Goal: Information Seeking & Learning: Find specific fact

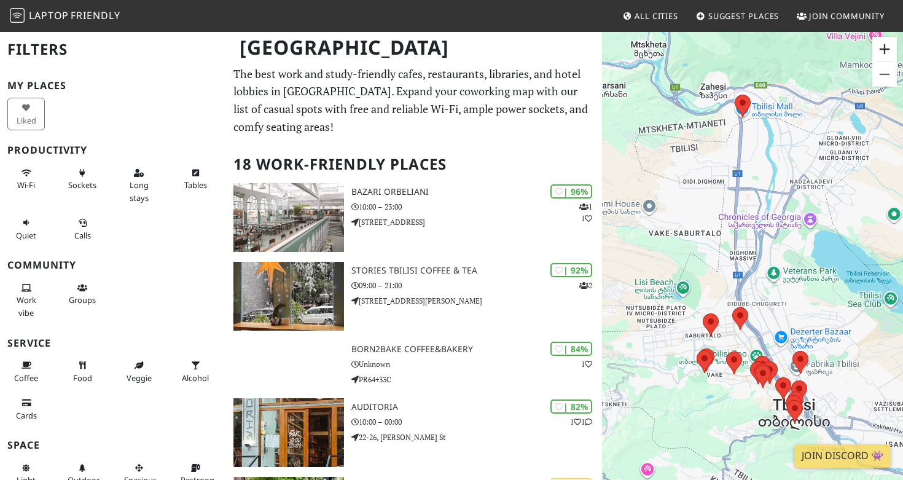
click at [890, 48] on button "Zoom in" at bounding box center [884, 49] width 25 height 25
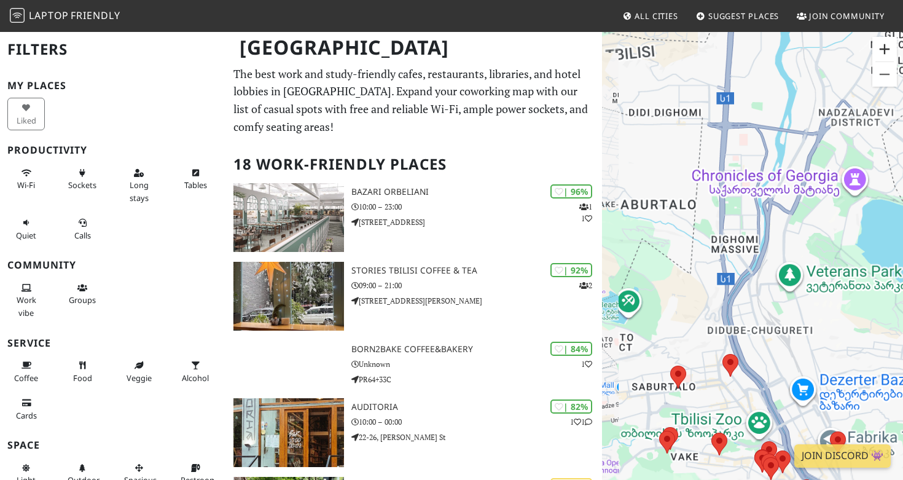
click at [890, 48] on button "Zoom in" at bounding box center [884, 49] width 25 height 25
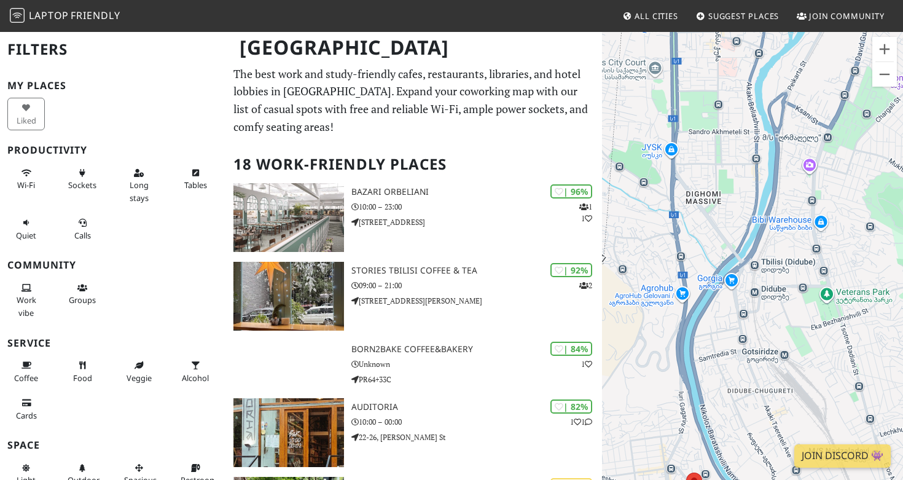
drag, startPoint x: 812, startPoint y: 371, endPoint x: 746, endPoint y: 202, distance: 182.0
click at [746, 209] on div at bounding box center [752, 271] width 301 height 480
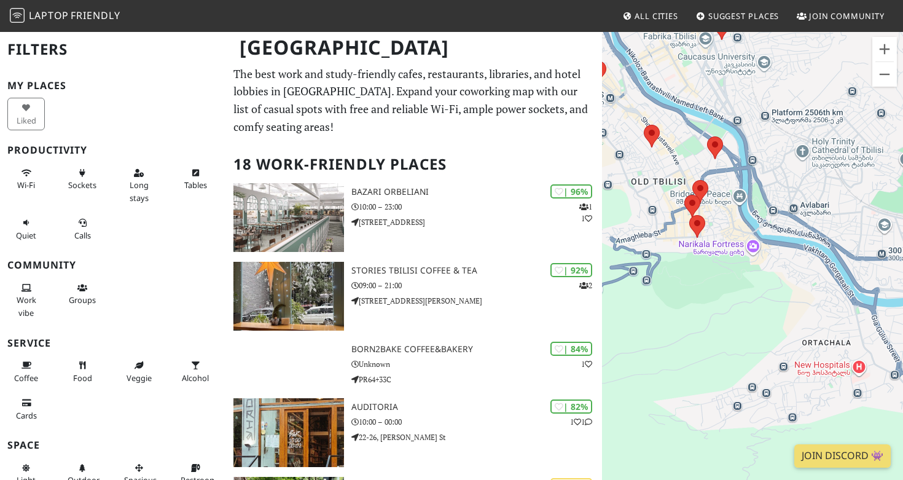
drag, startPoint x: 767, startPoint y: 244, endPoint x: 793, endPoint y: 244, distance: 26.4
click at [793, 244] on div at bounding box center [752, 271] width 301 height 480
click at [883, 46] on button "Zoom in" at bounding box center [884, 49] width 25 height 25
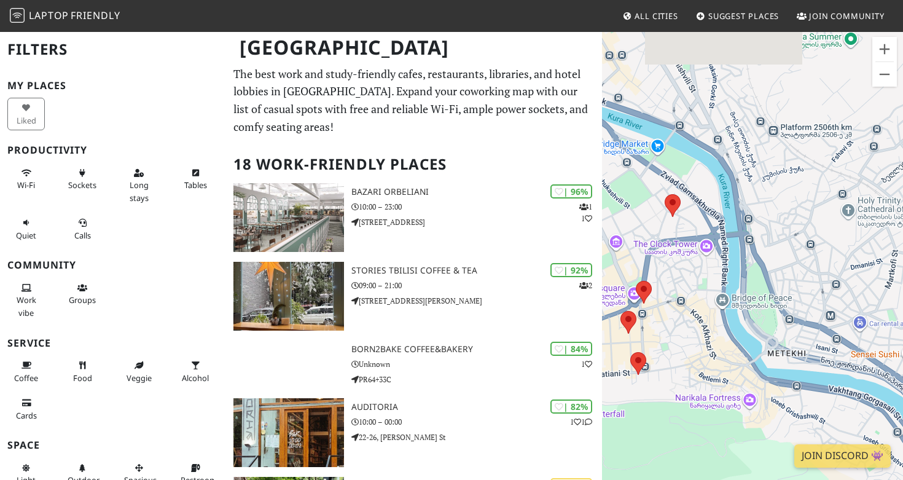
drag, startPoint x: 825, startPoint y: 155, endPoint x: 820, endPoint y: 326, distance: 170.8
click at [820, 326] on div at bounding box center [752, 271] width 301 height 480
click at [888, 49] on button "Zoom in" at bounding box center [884, 49] width 25 height 25
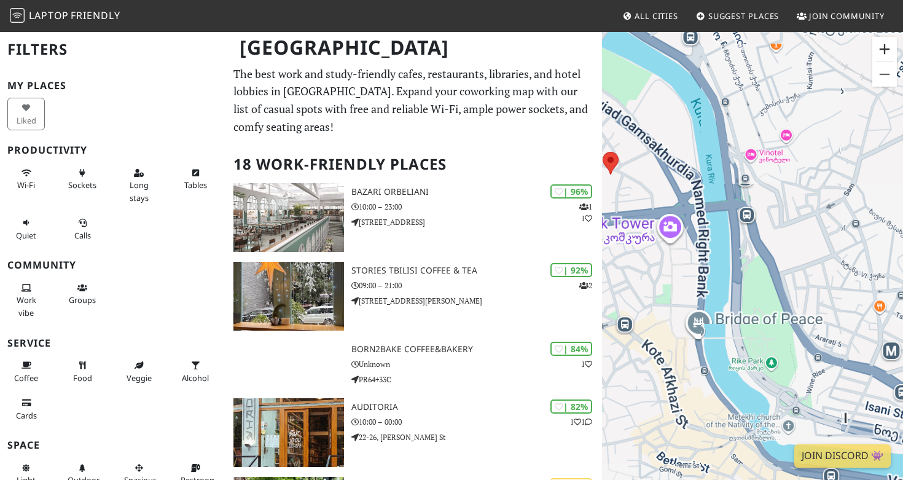
click at [888, 49] on button "Zoom in" at bounding box center [884, 49] width 25 height 25
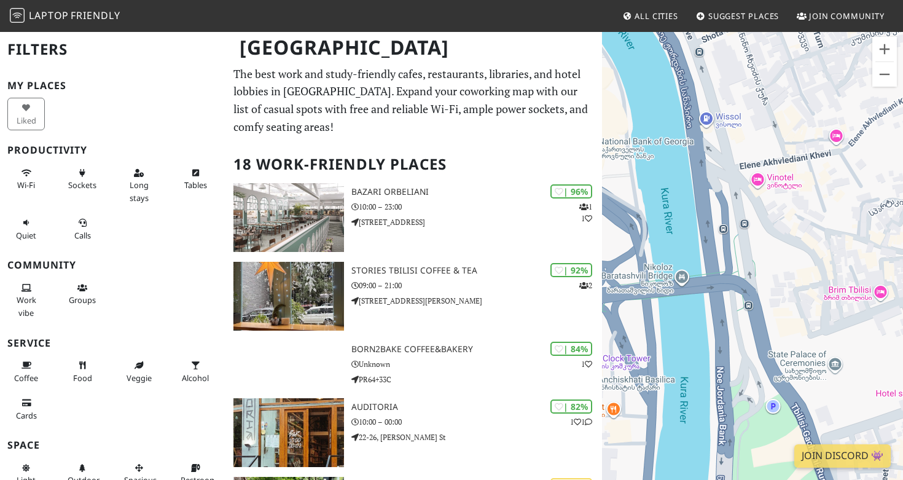
drag, startPoint x: 780, startPoint y: 148, endPoint x: 902, endPoint y: 278, distance: 178.1
click at [902, 278] on div at bounding box center [752, 271] width 301 height 480
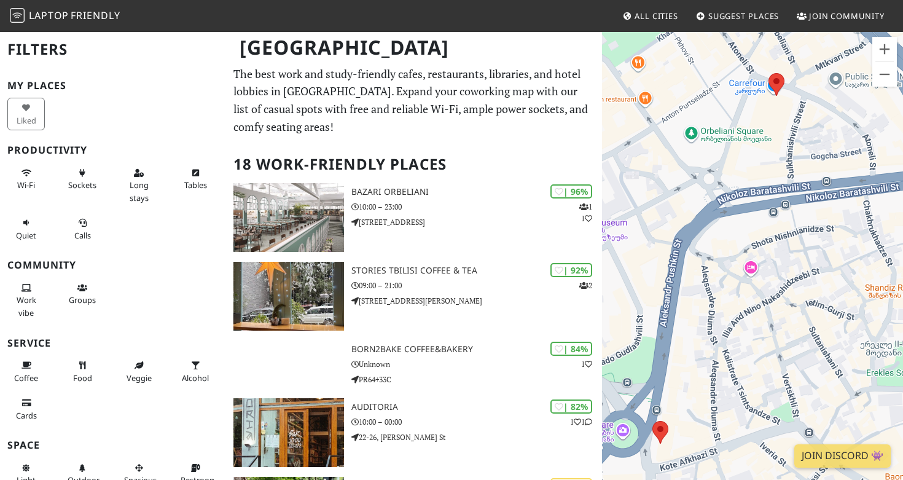
drag, startPoint x: 823, startPoint y: 278, endPoint x: 793, endPoint y: 278, distance: 29.5
click at [793, 278] on div at bounding box center [752, 271] width 301 height 480
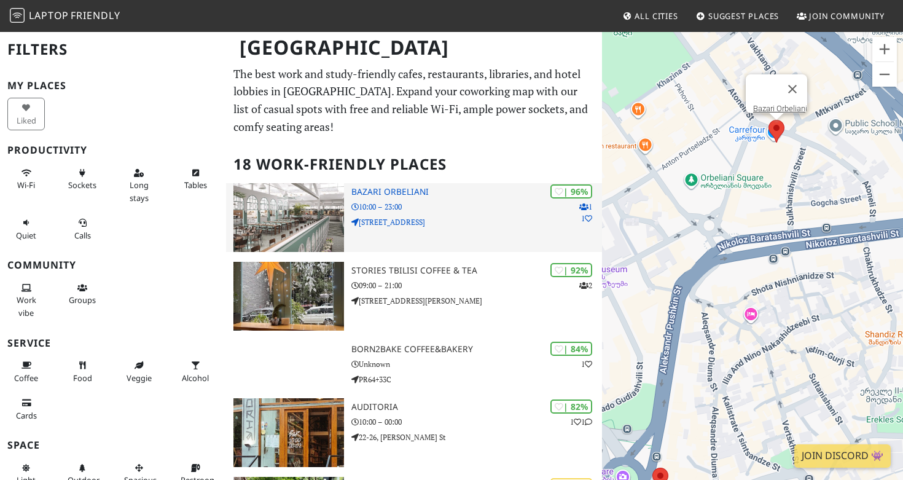
click at [312, 224] on img at bounding box center [288, 217] width 111 height 69
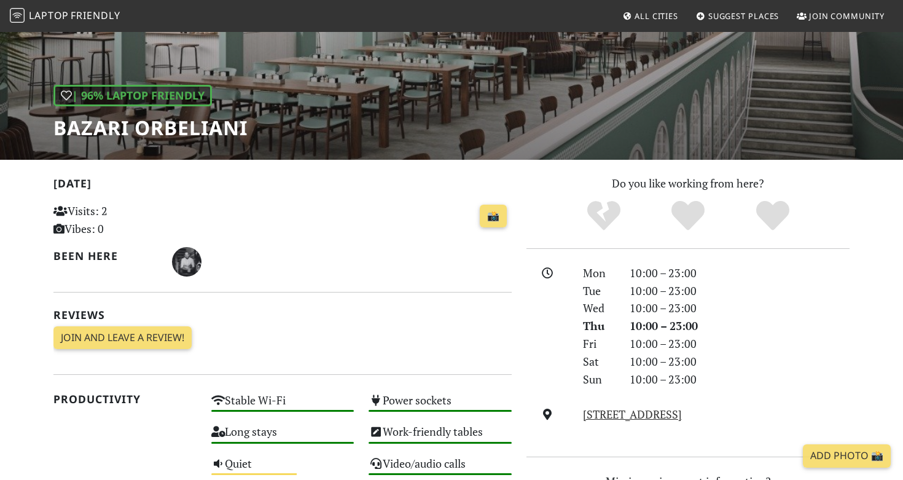
scroll to position [47, 0]
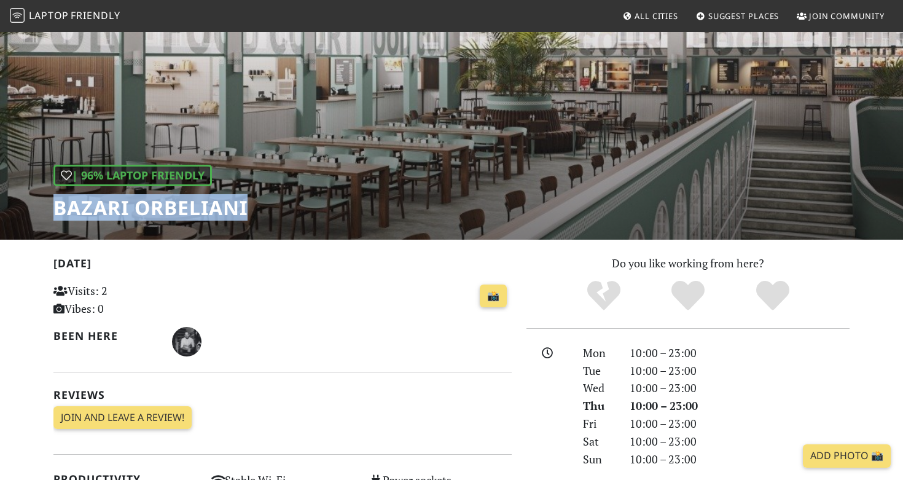
drag, startPoint x: 250, startPoint y: 206, endPoint x: 56, endPoint y: 204, distance: 193.4
click at [56, 204] on div "| 96% Laptop Friendly Bazari Orbeliani" at bounding box center [451, 111] width 903 height 255
copy h1 "Bazari Orbeliani"
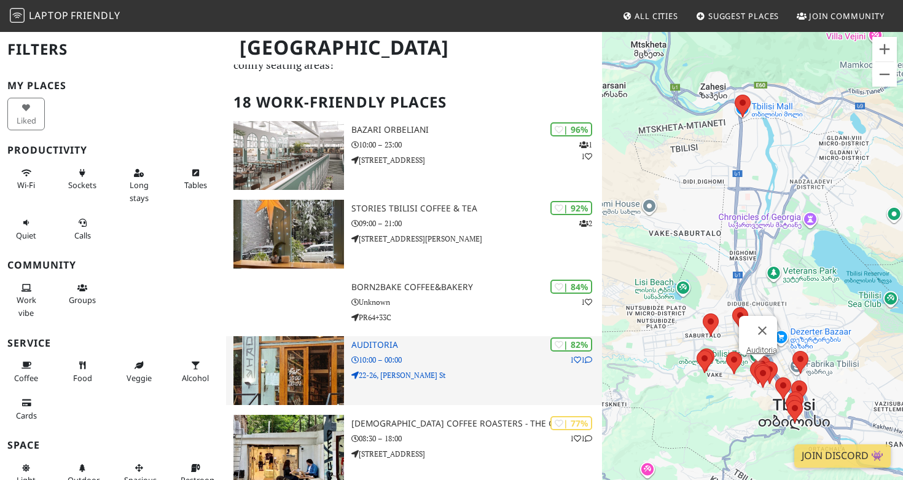
scroll to position [66, 0]
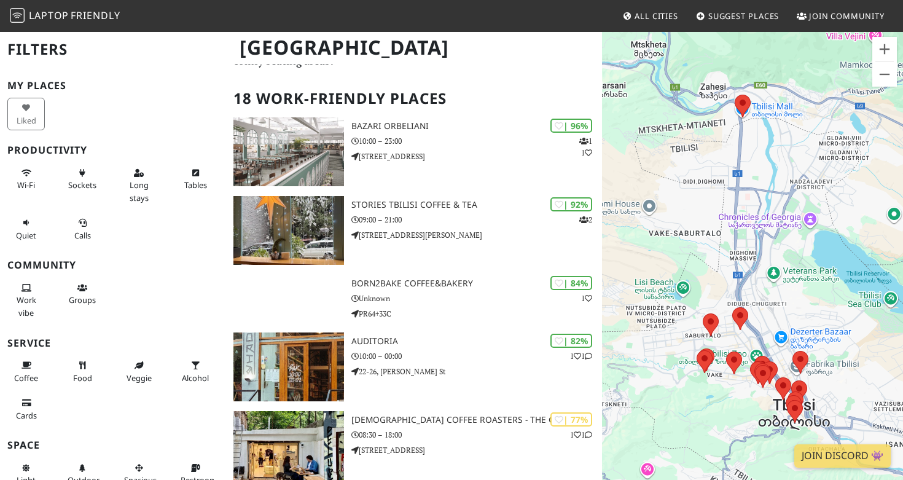
click at [891, 36] on div at bounding box center [752, 271] width 301 height 480
click at [891, 41] on button "Zoom in" at bounding box center [884, 49] width 25 height 25
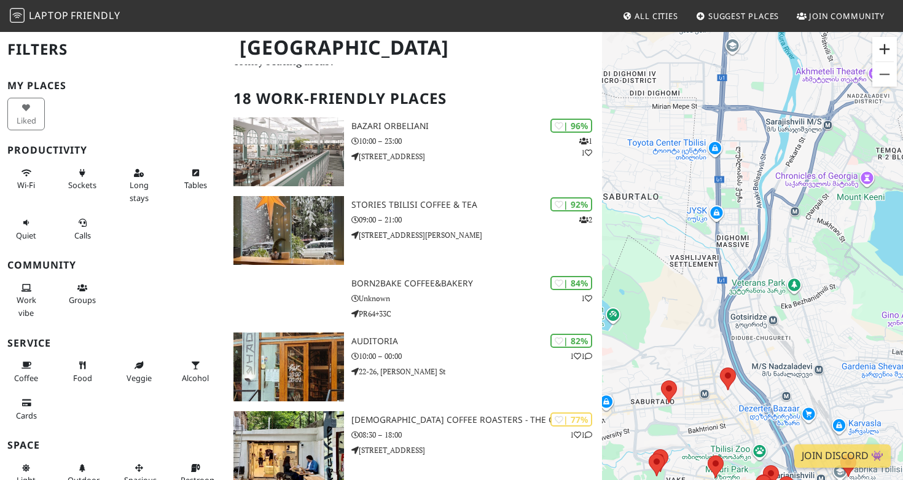
click at [890, 43] on button "Zoom in" at bounding box center [884, 49] width 25 height 25
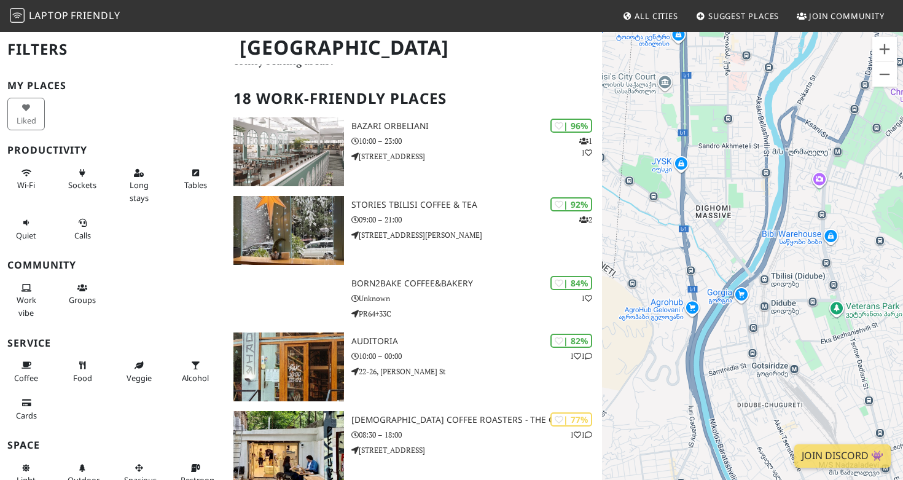
drag, startPoint x: 818, startPoint y: 243, endPoint x: 783, endPoint y: 114, distance: 133.2
click at [783, 120] on div at bounding box center [752, 271] width 301 height 480
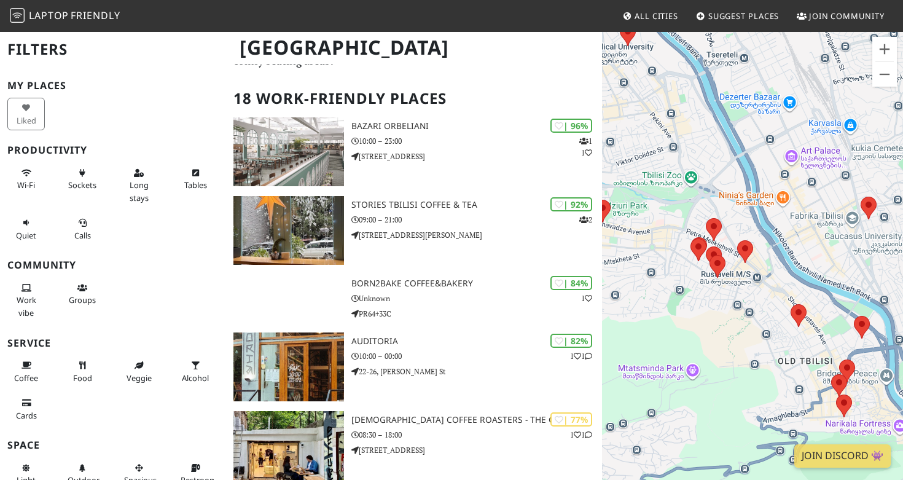
drag, startPoint x: 786, startPoint y: 335, endPoint x: 784, endPoint y: 122, distance: 213.7
click at [784, 120] on div at bounding box center [752, 271] width 301 height 480
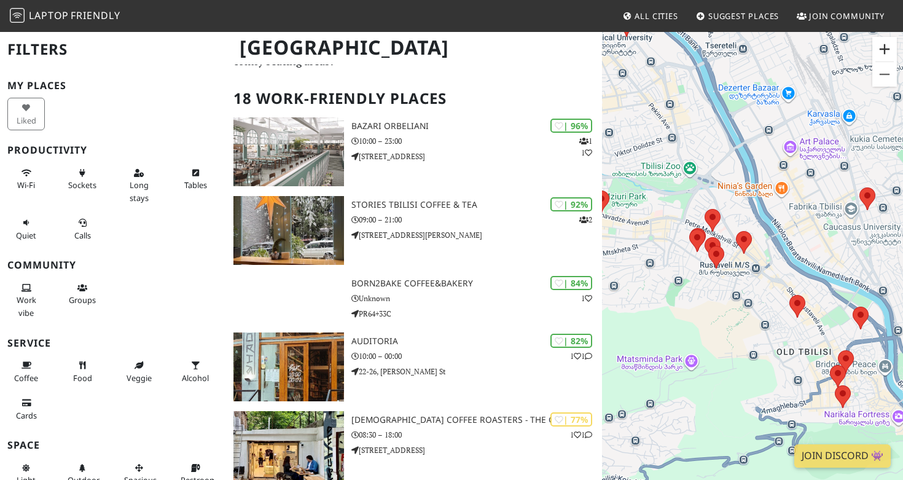
click at [890, 47] on button "Zoom in" at bounding box center [884, 49] width 25 height 25
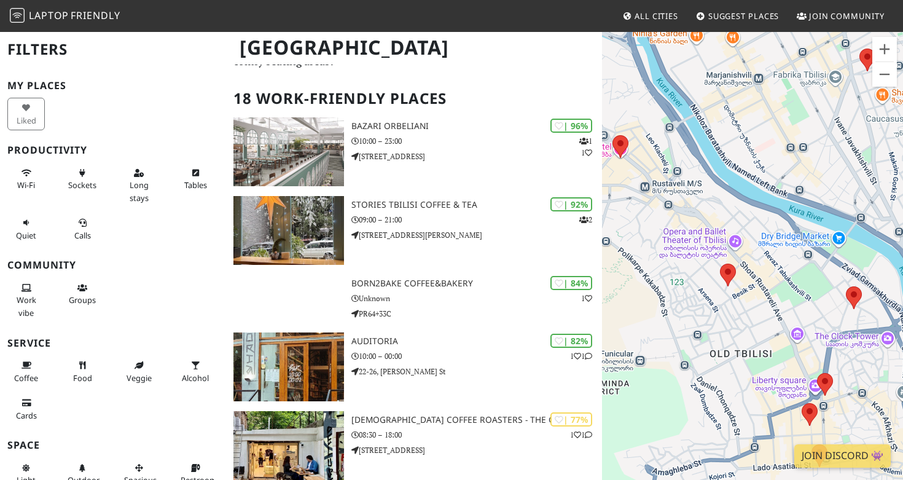
drag, startPoint x: 854, startPoint y: 232, endPoint x: 736, endPoint y: 150, distance: 143.9
click at [736, 150] on div at bounding box center [752, 271] width 301 height 480
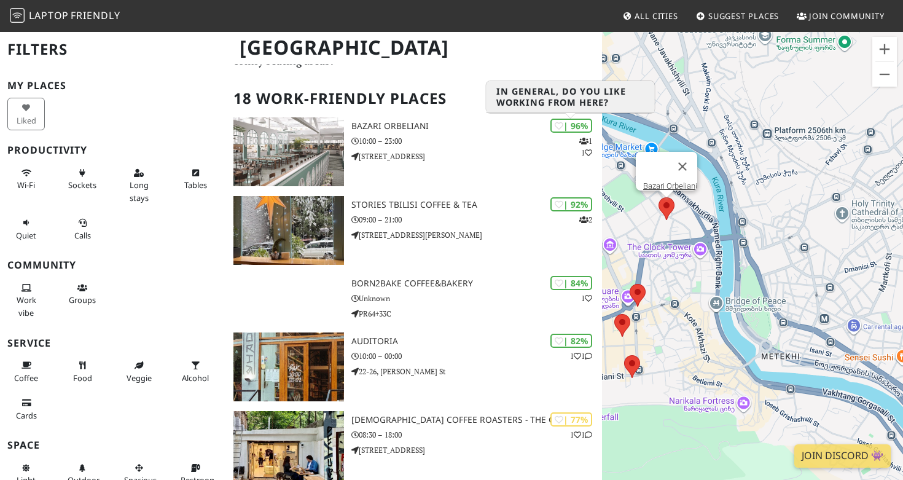
drag, startPoint x: 776, startPoint y: 219, endPoint x: 580, endPoint y: 55, distance: 255.9
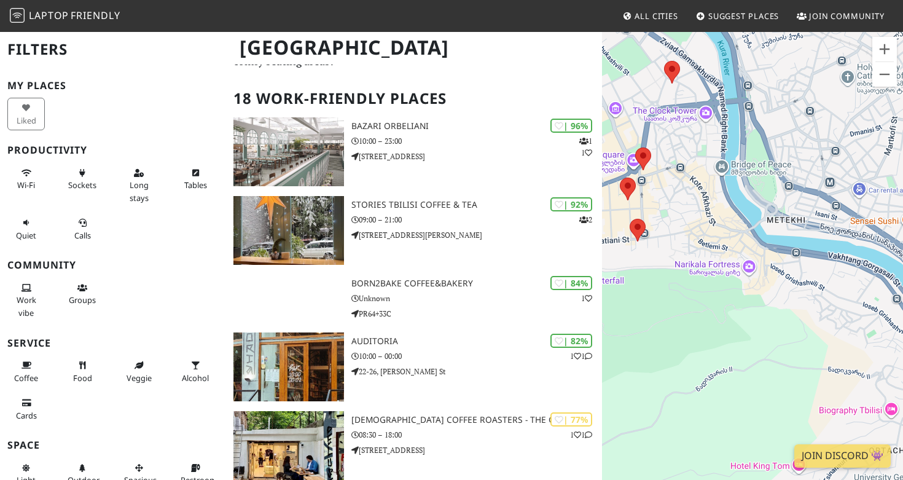
drag, startPoint x: 653, startPoint y: 125, endPoint x: 667, endPoint y: 153, distance: 30.8
click at [667, 153] on div at bounding box center [752, 271] width 301 height 480
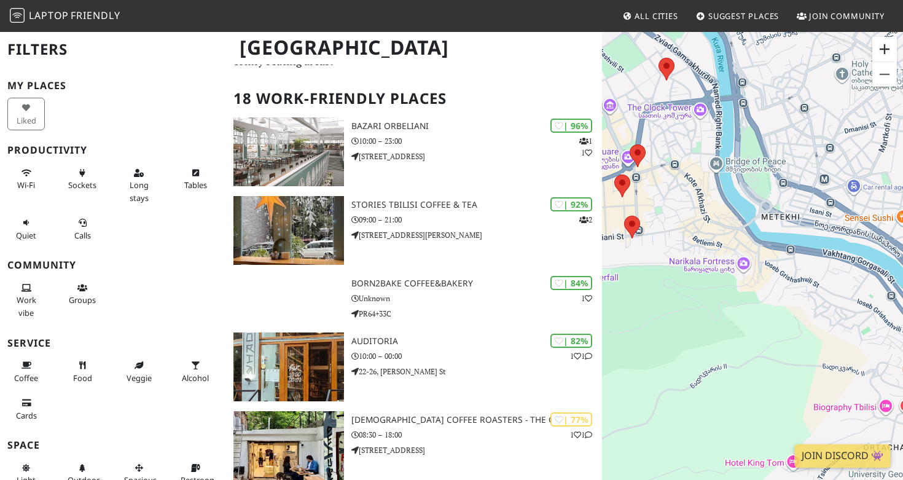
click at [892, 53] on button "Zoom in" at bounding box center [884, 49] width 25 height 25
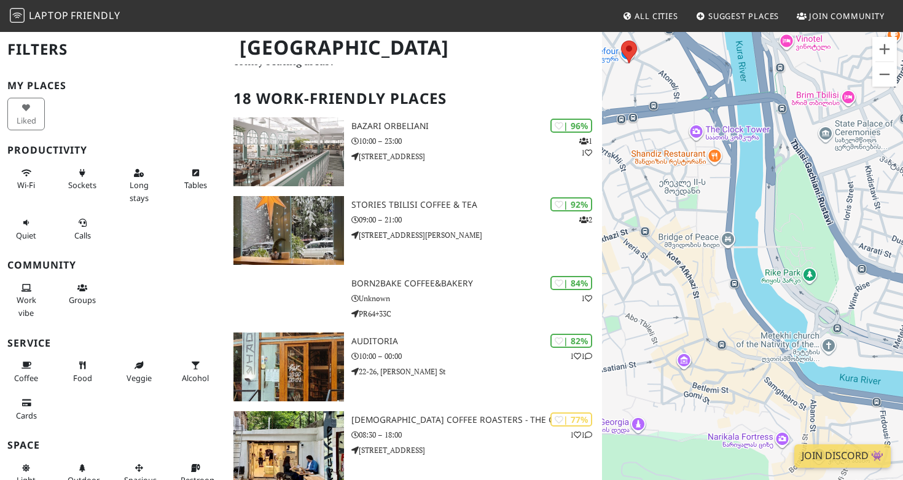
drag, startPoint x: 754, startPoint y: 73, endPoint x: 802, endPoint y: 248, distance: 181.4
click at [802, 248] on div at bounding box center [752, 271] width 301 height 480
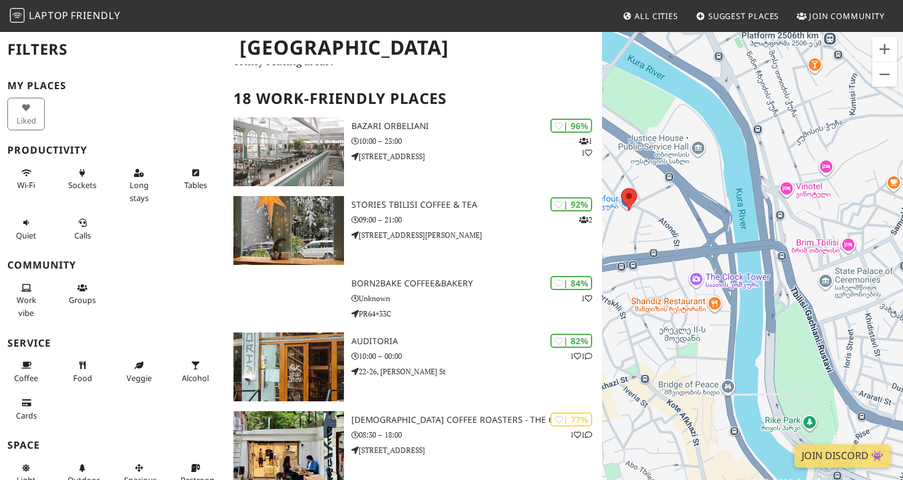
drag, startPoint x: 813, startPoint y: 158, endPoint x: 813, endPoint y: 317, distance: 159.0
click at [813, 317] on div at bounding box center [752, 271] width 301 height 480
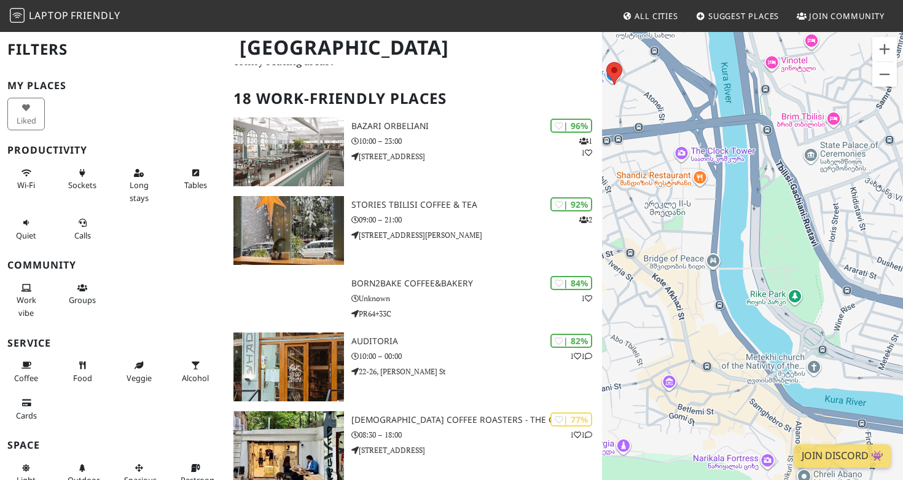
drag, startPoint x: 861, startPoint y: 249, endPoint x: 689, endPoint y: 123, distance: 212.9
click at [689, 123] on div at bounding box center [752, 271] width 301 height 480
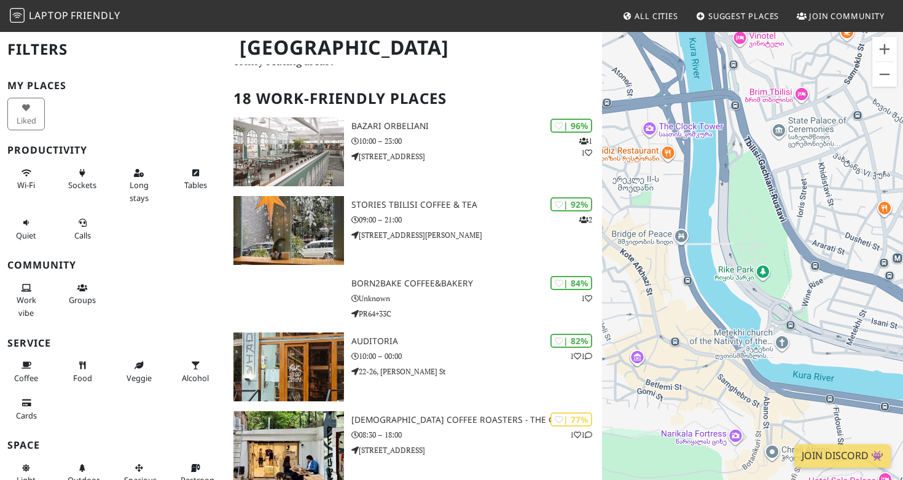
drag, startPoint x: 836, startPoint y: 298, endPoint x: 715, endPoint y: 147, distance: 193.1
click at [720, 152] on div at bounding box center [752, 271] width 301 height 480
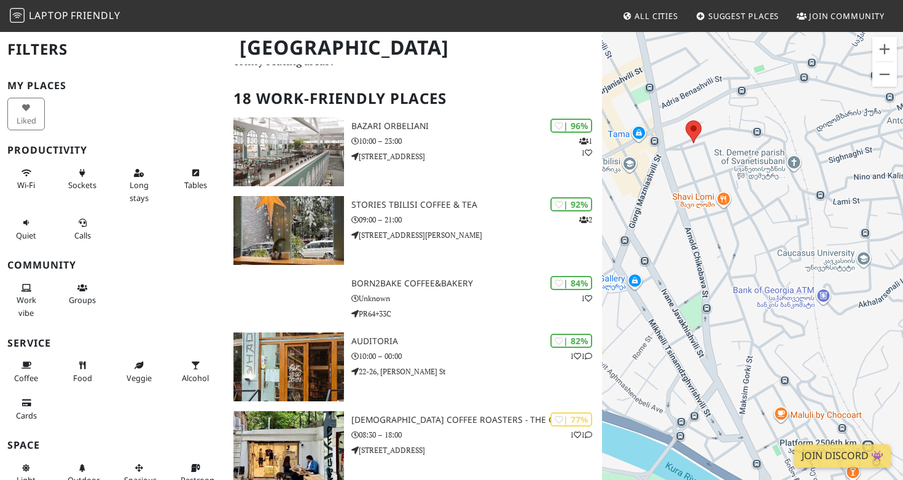
drag, startPoint x: 726, startPoint y: 160, endPoint x: 645, endPoint y: 106, distance: 97.2
click at [645, 106] on div at bounding box center [752, 271] width 301 height 480
click at [879, 70] on button "Zoom out" at bounding box center [884, 74] width 25 height 25
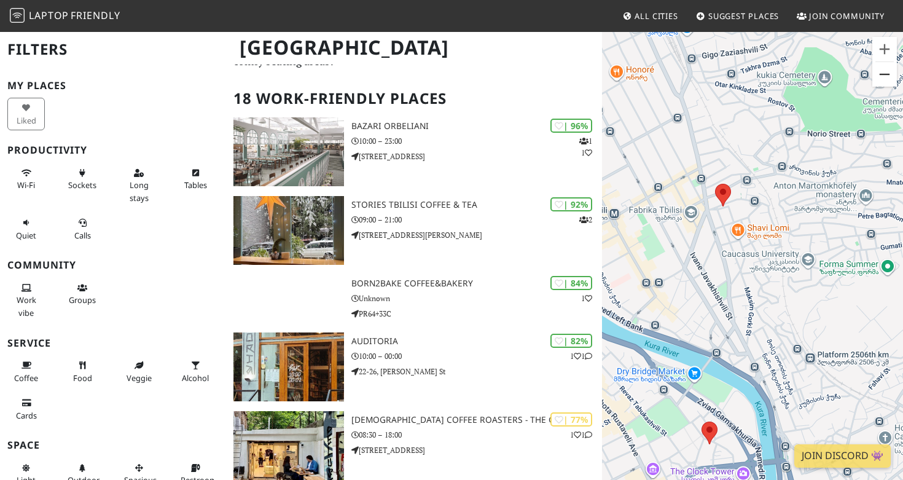
click at [880, 72] on button "Zoom out" at bounding box center [884, 74] width 25 height 25
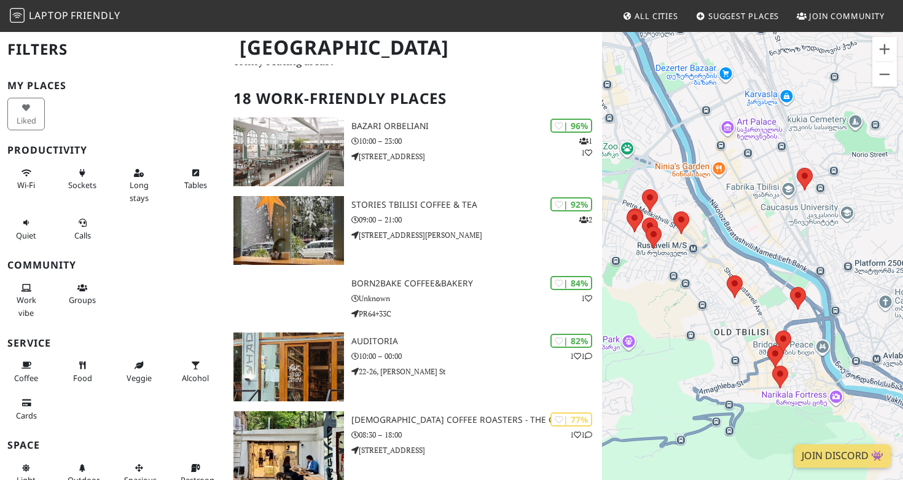
drag, startPoint x: 806, startPoint y: 355, endPoint x: 872, endPoint y: 305, distance: 82.9
click at [872, 305] on div at bounding box center [752, 271] width 301 height 480
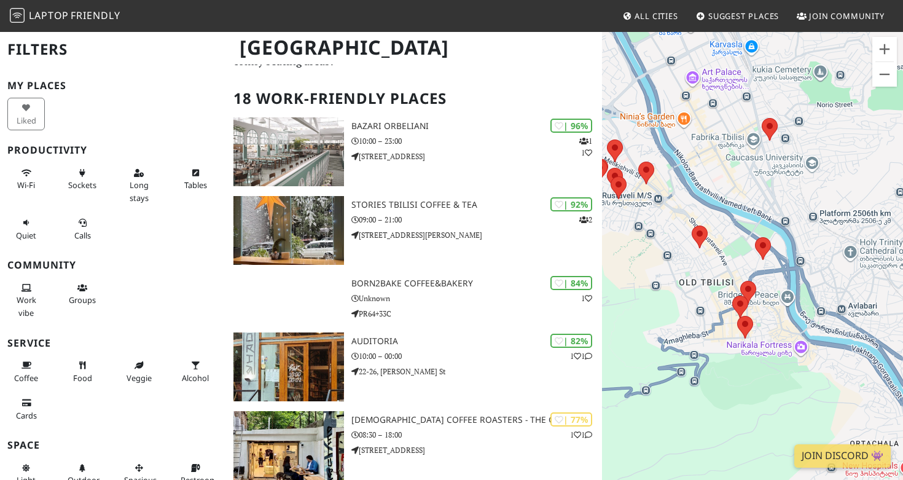
drag, startPoint x: 861, startPoint y: 316, endPoint x: 822, endPoint y: 266, distance: 63.4
click at [822, 266] on div at bounding box center [752, 271] width 301 height 480
click at [879, 50] on button "Zoom in" at bounding box center [884, 49] width 25 height 25
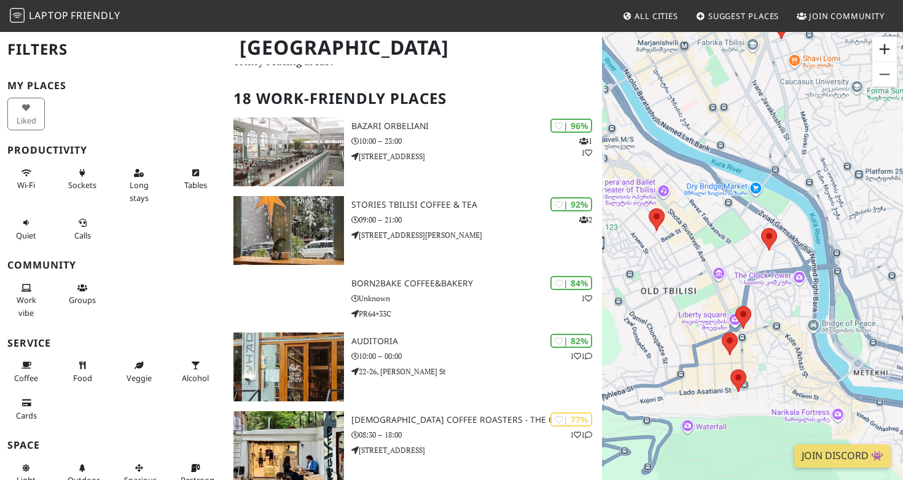
click at [879, 50] on button "Zoom in" at bounding box center [884, 49] width 25 height 25
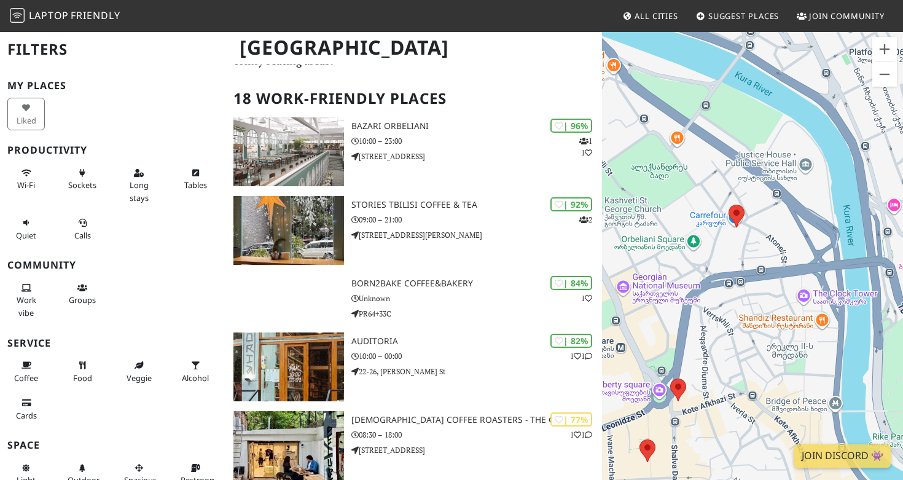
drag, startPoint x: 849, startPoint y: 219, endPoint x: 794, endPoint y: 219, distance: 54.6
click at [794, 219] on div at bounding box center [752, 271] width 301 height 480
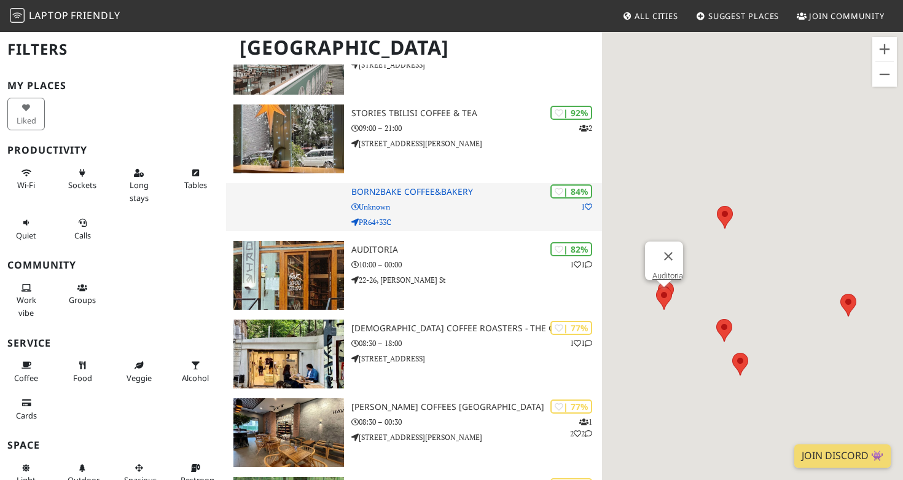
scroll to position [158, 0]
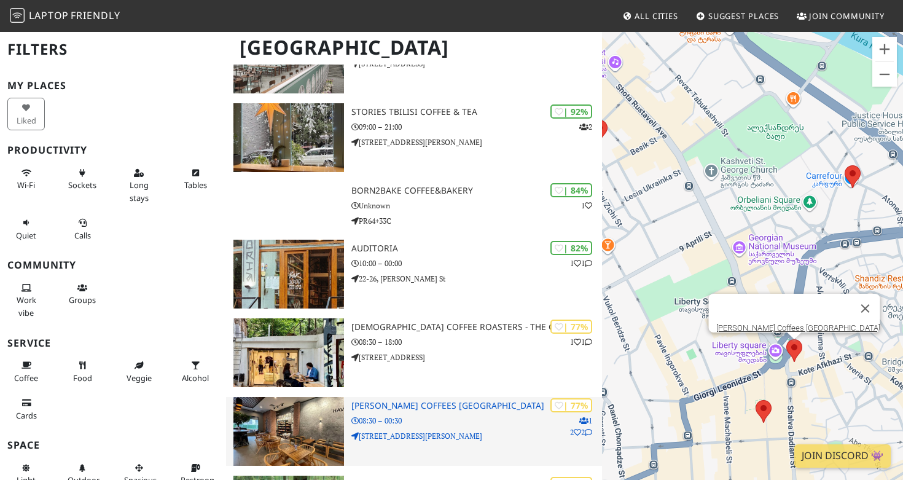
click at [478, 408] on h3 "[PERSON_NAME] Coffees [GEOGRAPHIC_DATA]" at bounding box center [476, 405] width 250 height 10
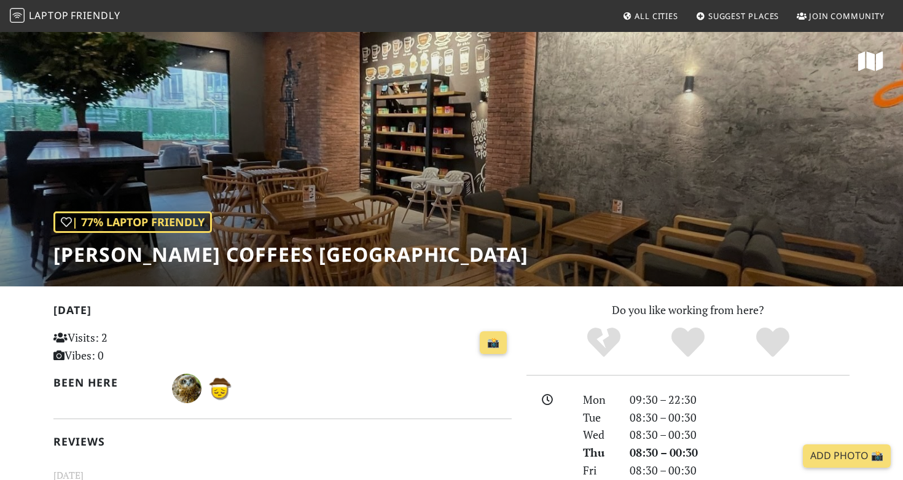
click at [443, 164] on div "| 77% Laptop Friendly Gloria Jeans Coffees Liberty Square" at bounding box center [451, 158] width 903 height 255
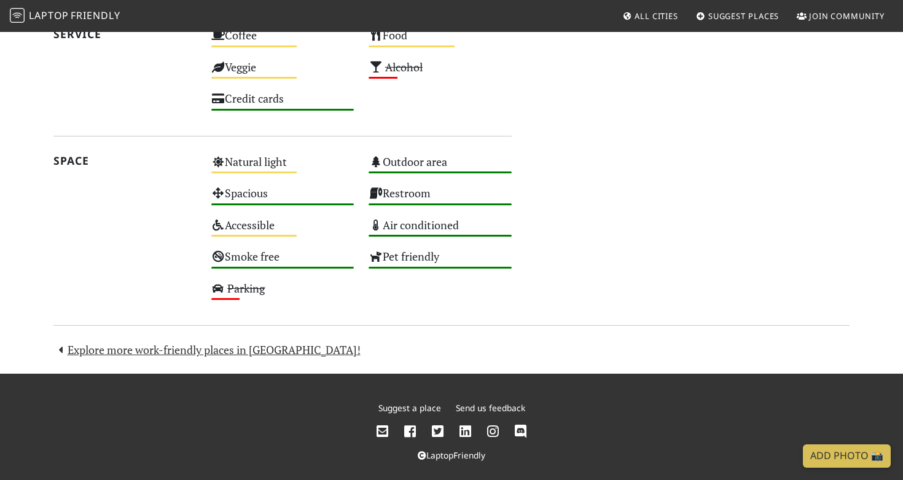
scroll to position [863, 0]
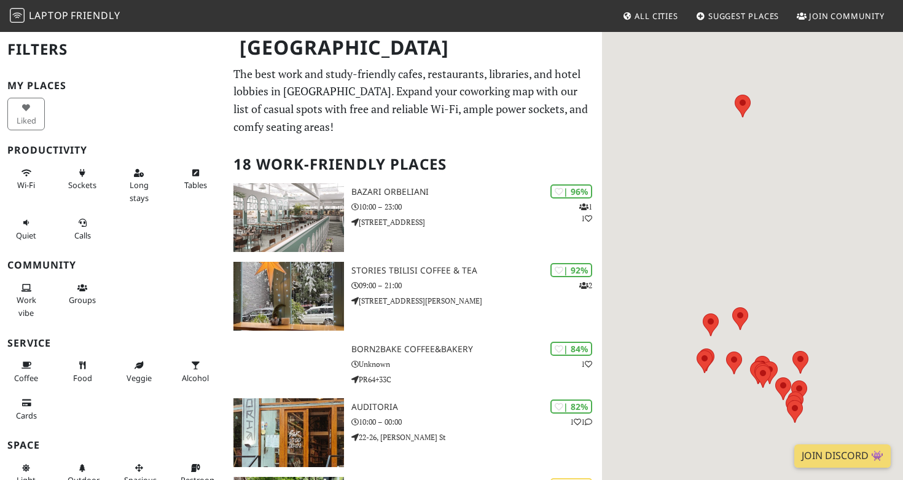
scroll to position [158, 0]
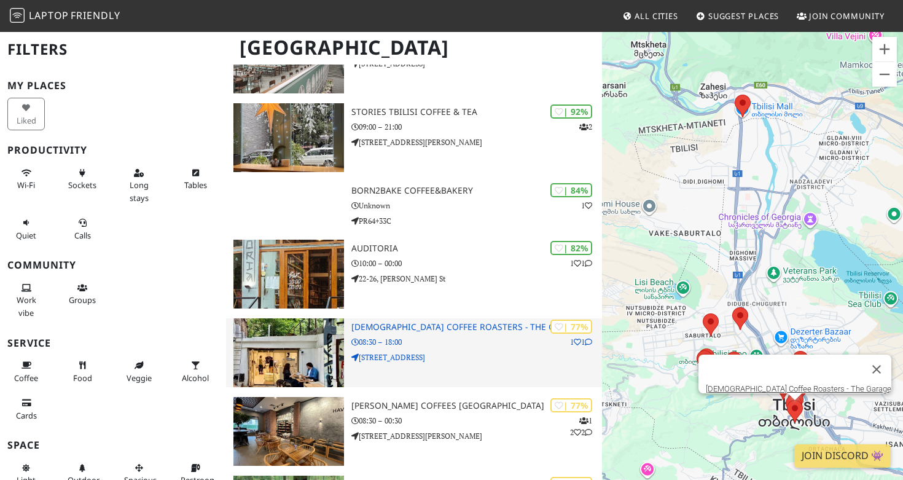
click at [291, 373] on img at bounding box center [288, 352] width 111 height 69
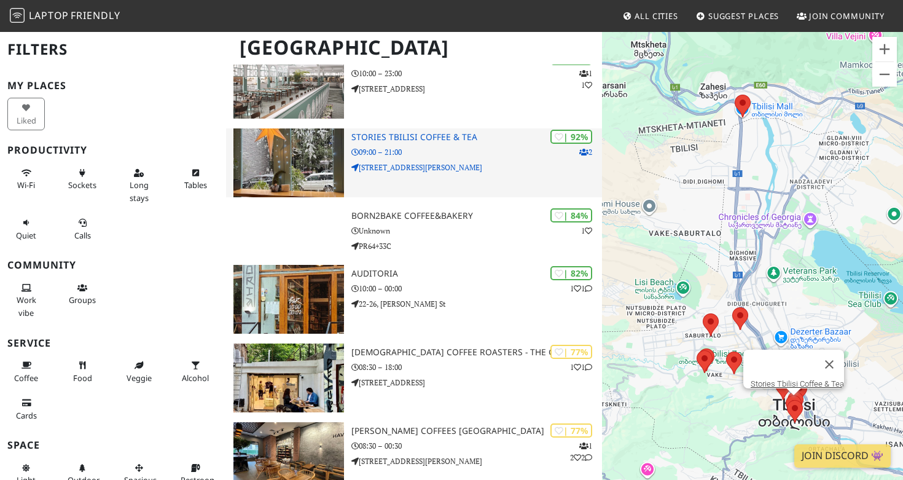
scroll to position [253, 0]
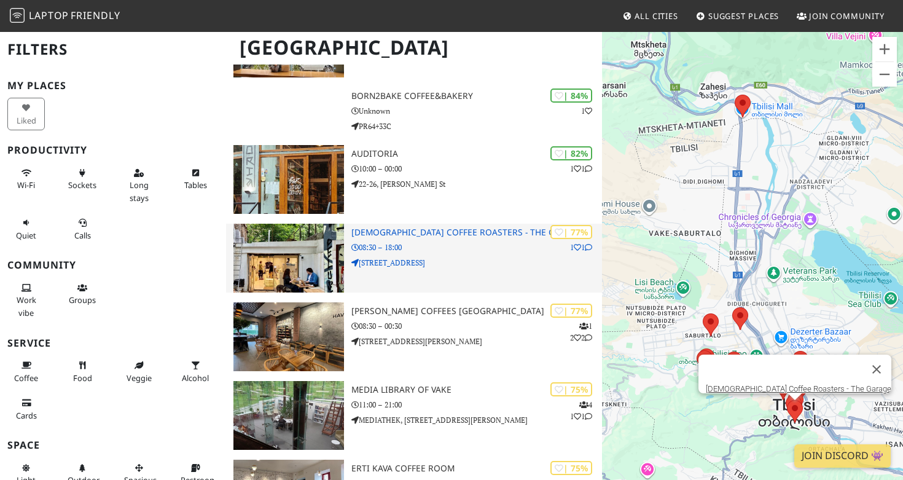
click at [290, 260] on img at bounding box center [288, 257] width 111 height 69
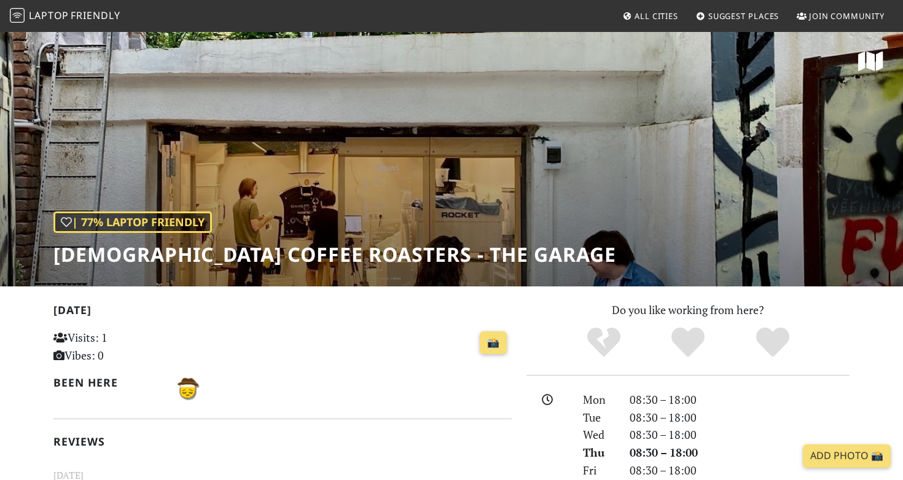
click at [323, 195] on div "| 77% Laptop Friendly Shavi Coffee Roasters - The Garage" at bounding box center [451, 158] width 903 height 255
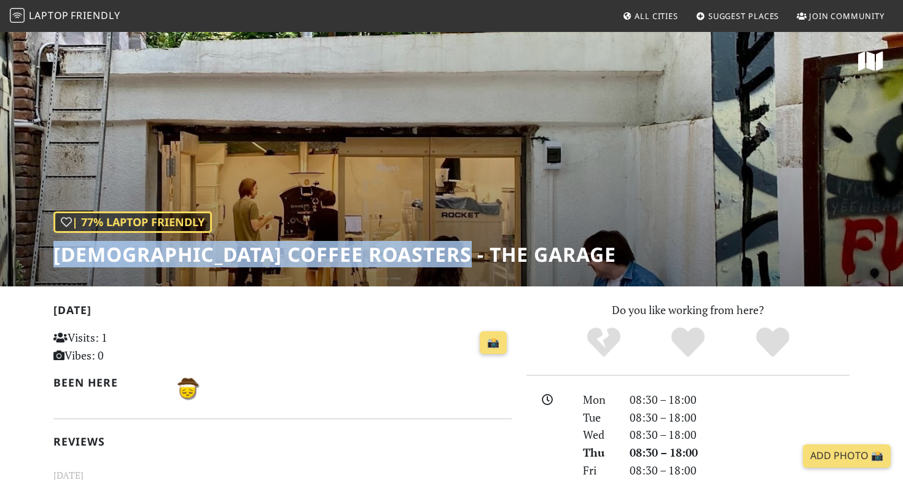
drag, startPoint x: 58, startPoint y: 257, endPoint x: 465, endPoint y: 255, distance: 407.1
click at [465, 255] on div "| 77% Laptop Friendly Shavi Coffee Roasters - The Garage" at bounding box center [451, 158] width 903 height 255
copy h1 "[DEMOGRAPHIC_DATA] Coffee Roasters - The Garage"
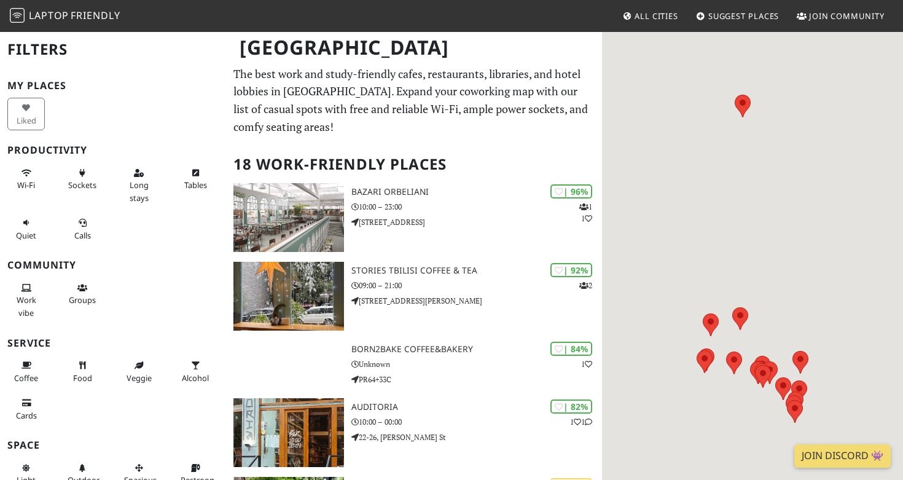
scroll to position [253, 0]
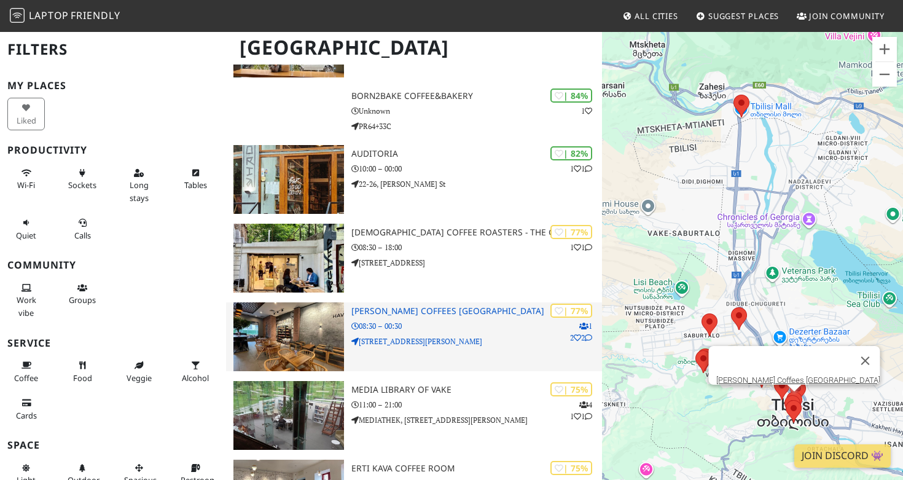
click at [293, 329] on img at bounding box center [288, 336] width 111 height 69
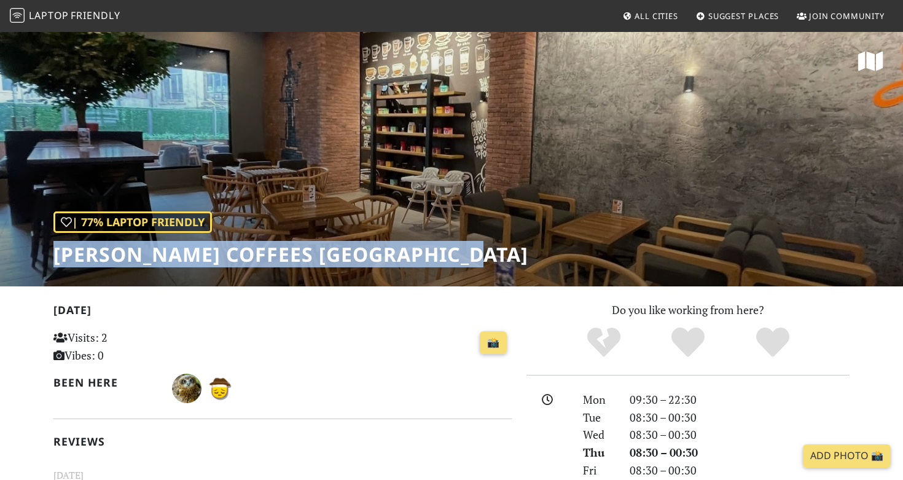
drag, startPoint x: 58, startPoint y: 256, endPoint x: 463, endPoint y: 250, distance: 405.3
click at [463, 250] on h1 "[PERSON_NAME] Coffees [GEOGRAPHIC_DATA]" at bounding box center [290, 254] width 475 height 23
copy h1 "[PERSON_NAME] Coffees [GEOGRAPHIC_DATA]"
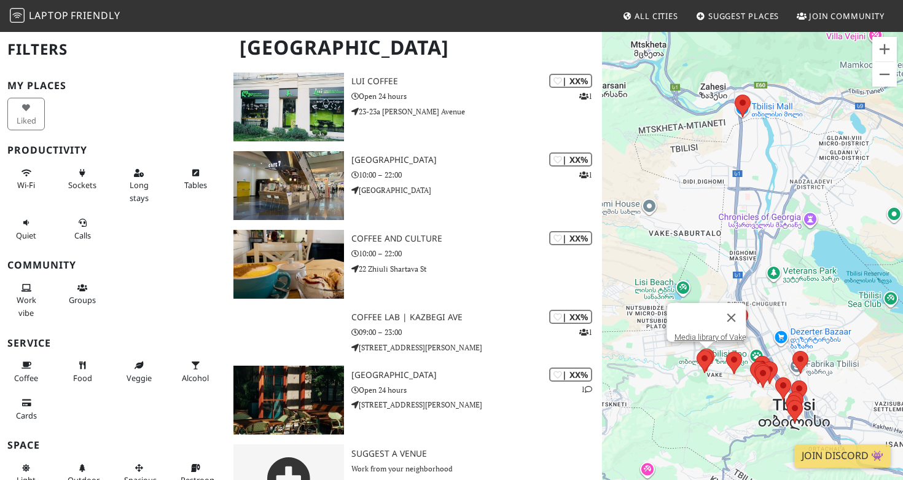
scroll to position [1154, 0]
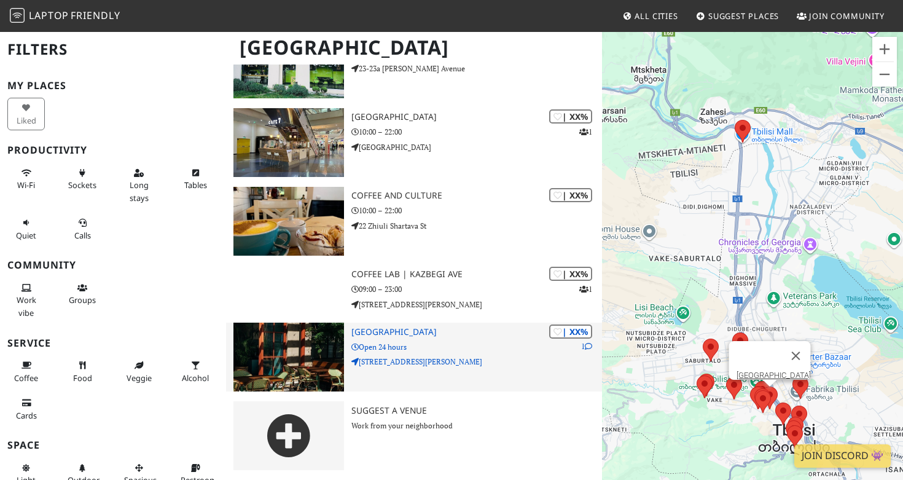
click at [301, 351] on img at bounding box center [288, 356] width 111 height 69
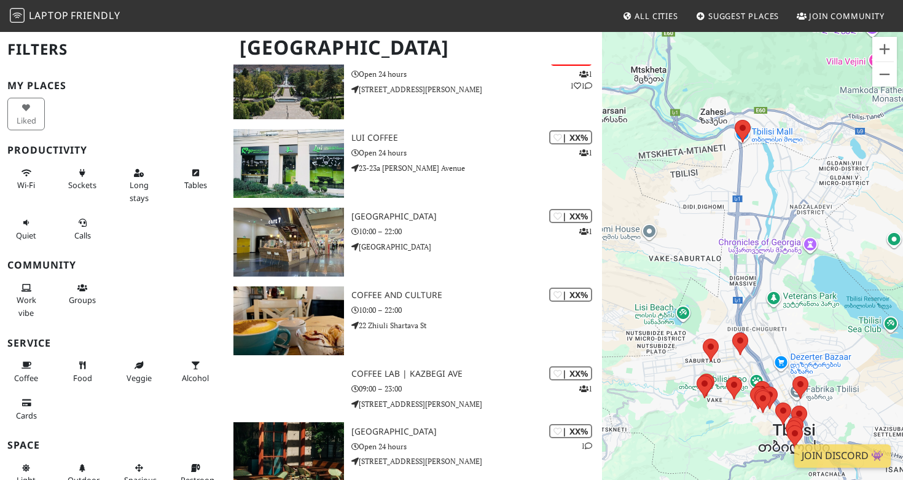
scroll to position [1049, 0]
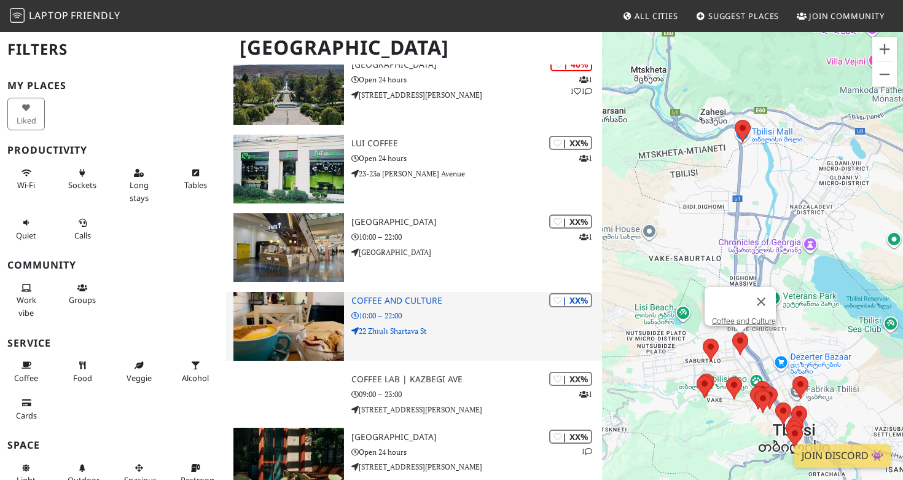
click at [268, 348] on img at bounding box center [288, 326] width 111 height 69
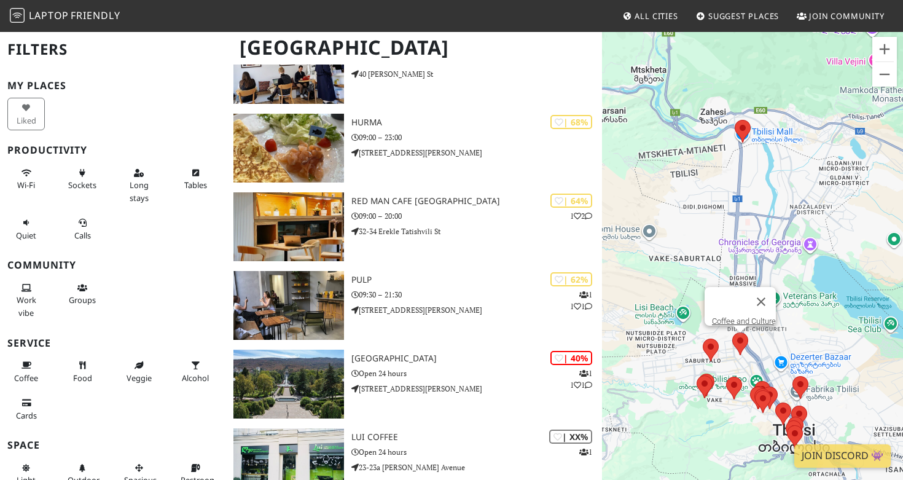
scroll to position [729, 0]
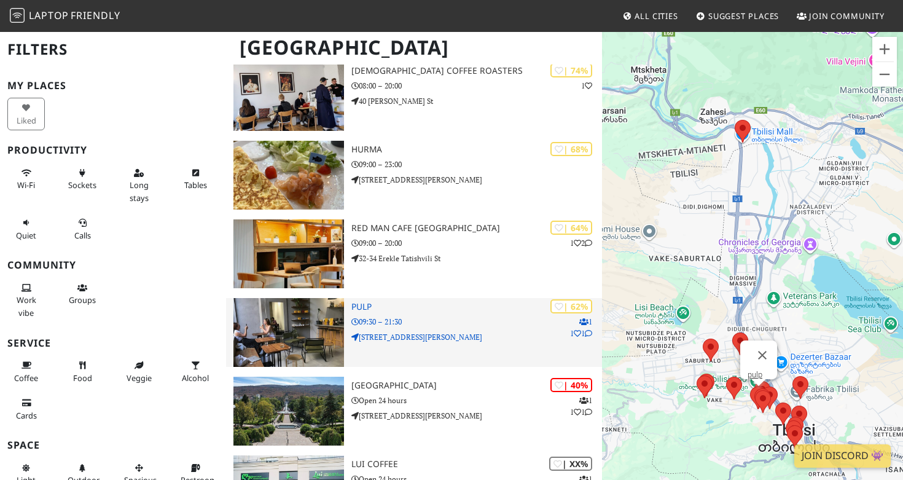
click at [334, 341] on img at bounding box center [288, 332] width 111 height 69
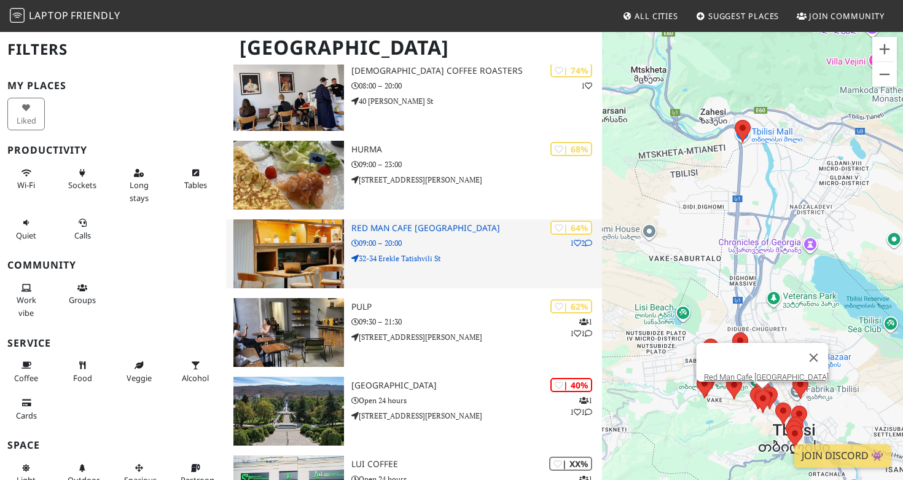
click at [305, 255] on img at bounding box center [288, 253] width 111 height 69
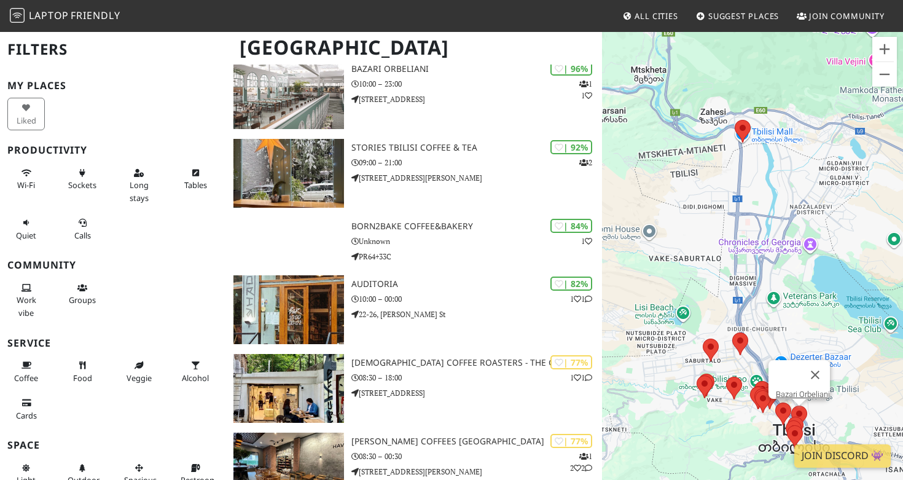
scroll to position [460, 0]
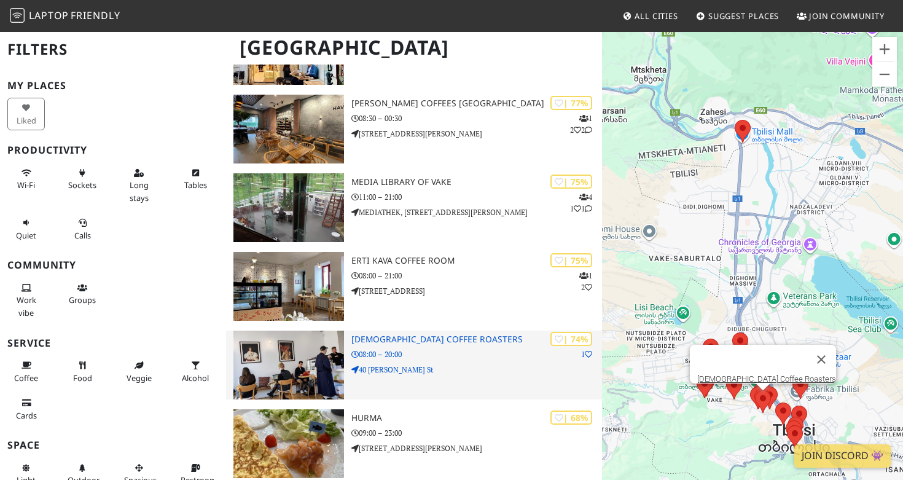
click at [292, 352] on img at bounding box center [288, 364] width 111 height 69
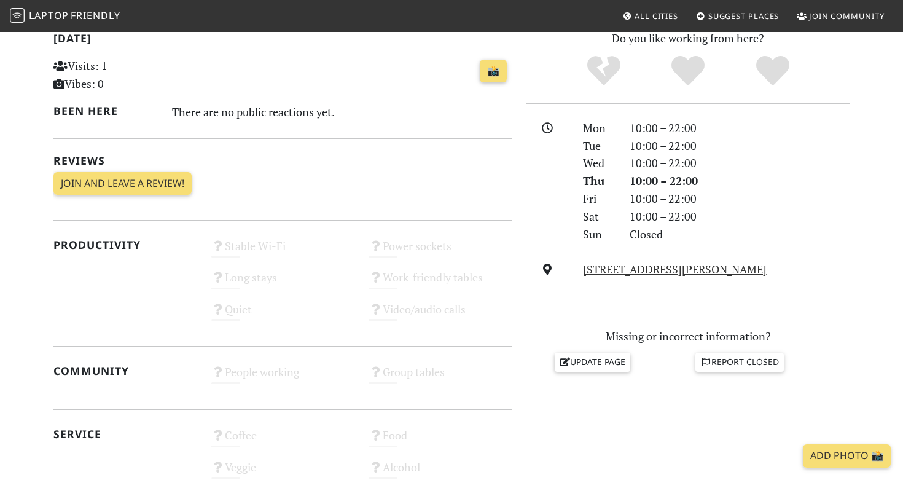
scroll to position [405, 0]
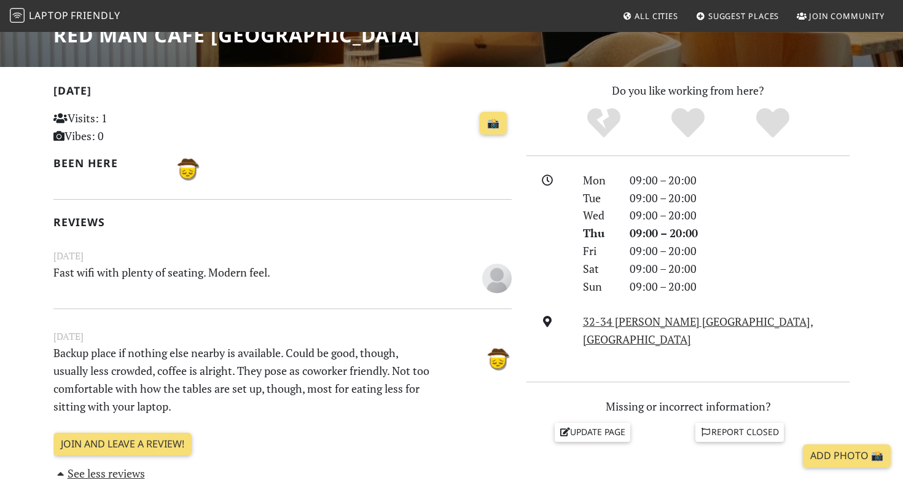
scroll to position [427, 0]
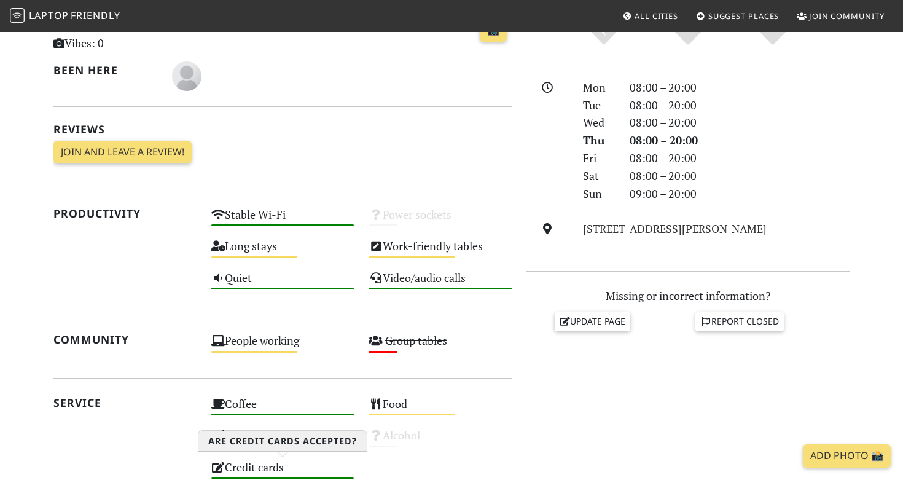
scroll to position [429, 0]
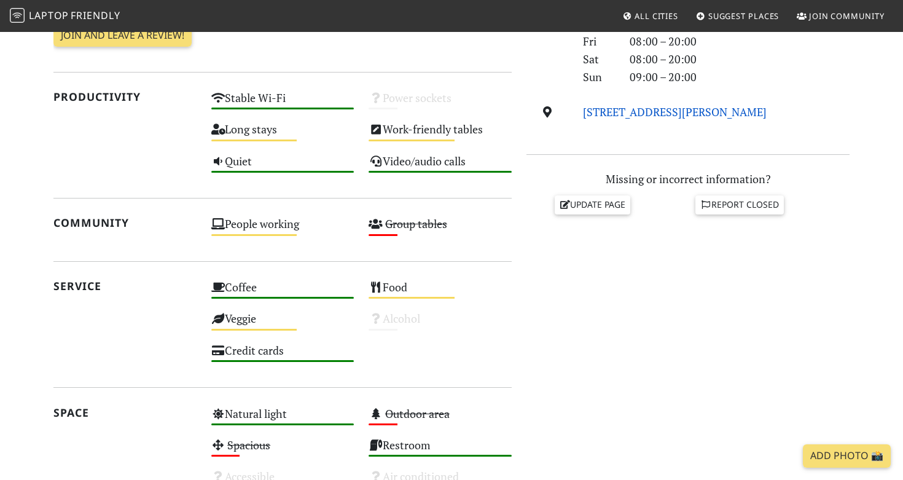
drag, startPoint x: 745, startPoint y: 109, endPoint x: 584, endPoint y: 107, distance: 160.2
click at [584, 107] on div "40 Mikheil Zandukeli St, Tbilisi" at bounding box center [715, 112] width 281 height 18
copy link "40 Mikheil Zandukeli St, Tbilisi"
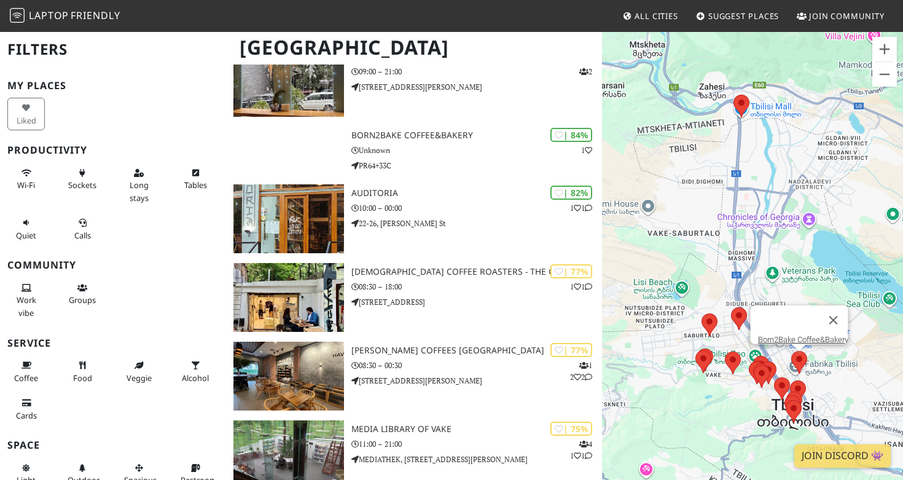
scroll to position [309, 0]
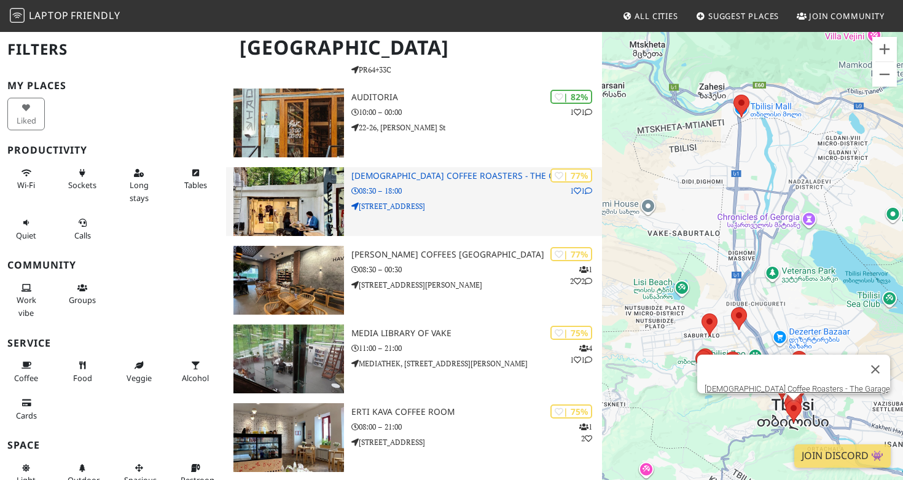
click at [293, 214] on img at bounding box center [288, 201] width 111 height 69
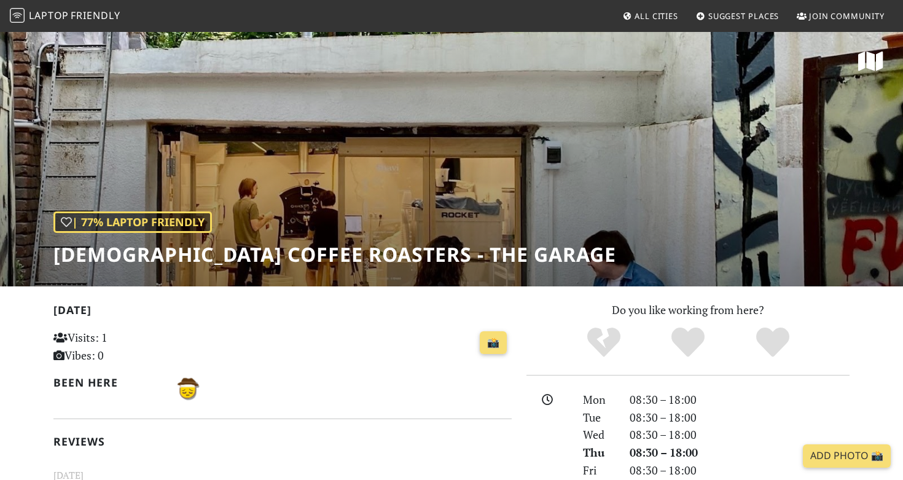
scroll to position [293, 0]
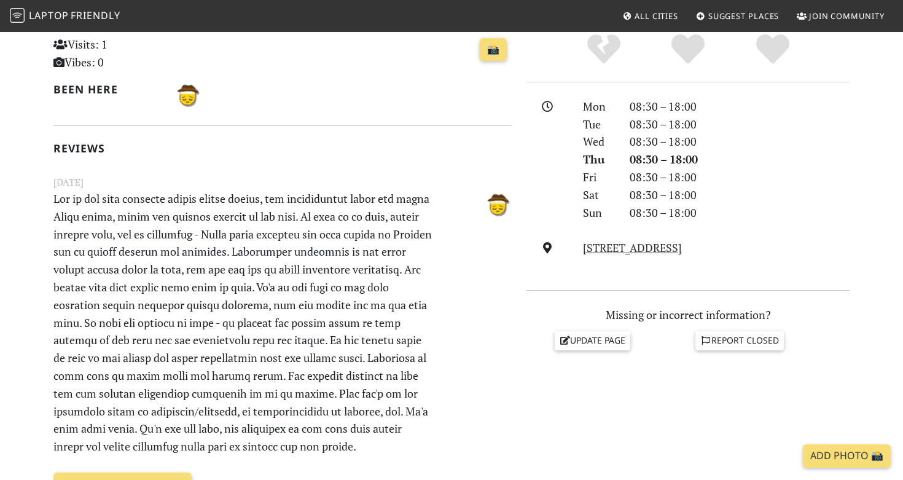
drag, startPoint x: 751, startPoint y: 249, endPoint x: 581, endPoint y: 246, distance: 170.7
click at [581, 246] on div "[STREET_ADDRESS]" at bounding box center [715, 248] width 281 height 18
copy link "[STREET_ADDRESS]"
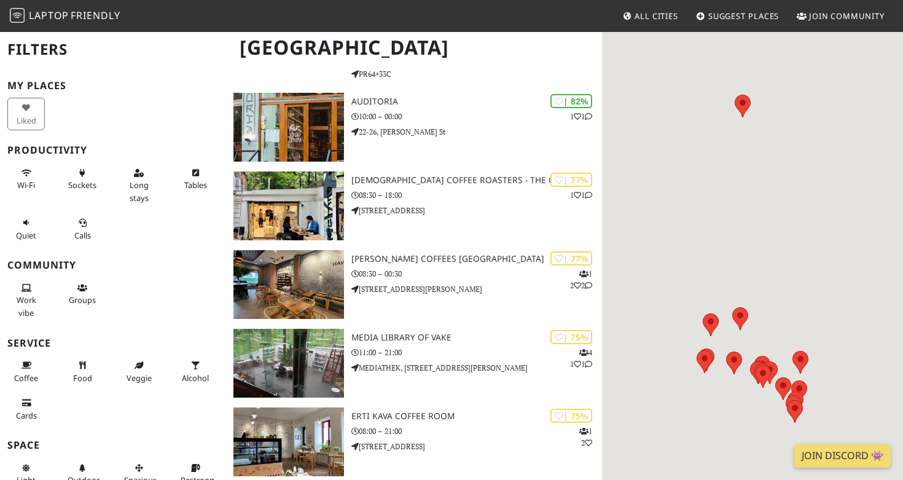
scroll to position [309, 0]
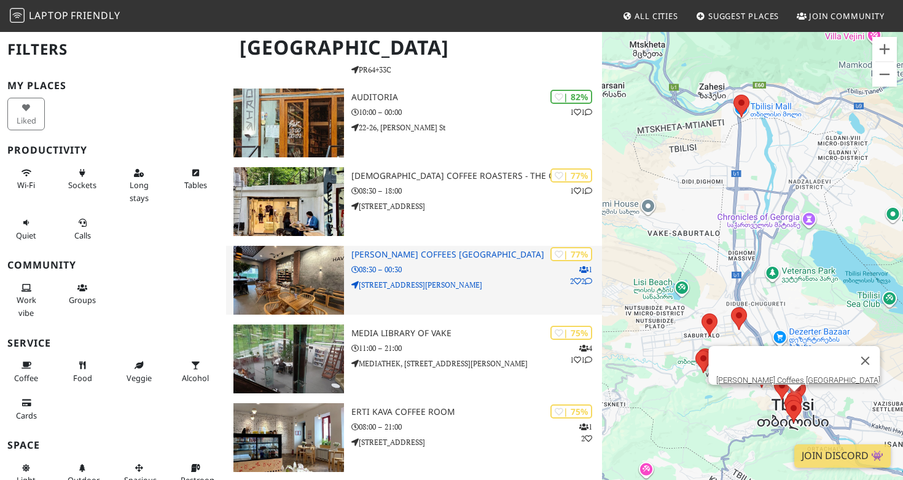
click at [303, 284] on img at bounding box center [288, 280] width 111 height 69
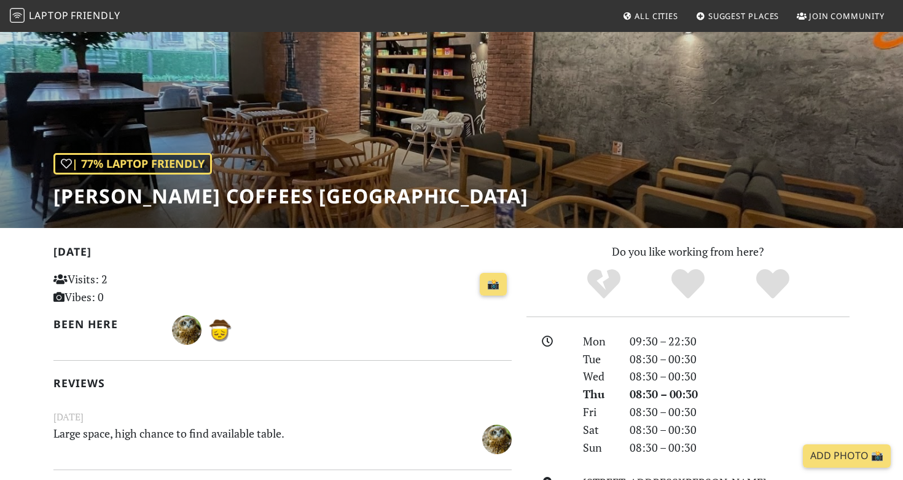
scroll to position [283, 0]
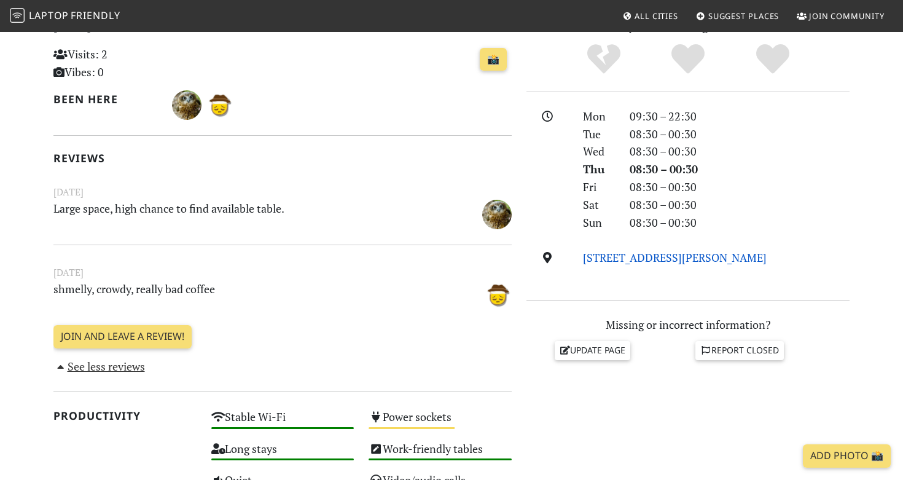
drag, startPoint x: 751, startPoint y: 260, endPoint x: 583, endPoint y: 258, distance: 167.6
click at [583, 257] on div "[STREET_ADDRESS][PERSON_NAME]" at bounding box center [715, 258] width 281 height 18
copy link "[STREET_ADDRESS][PERSON_NAME]"
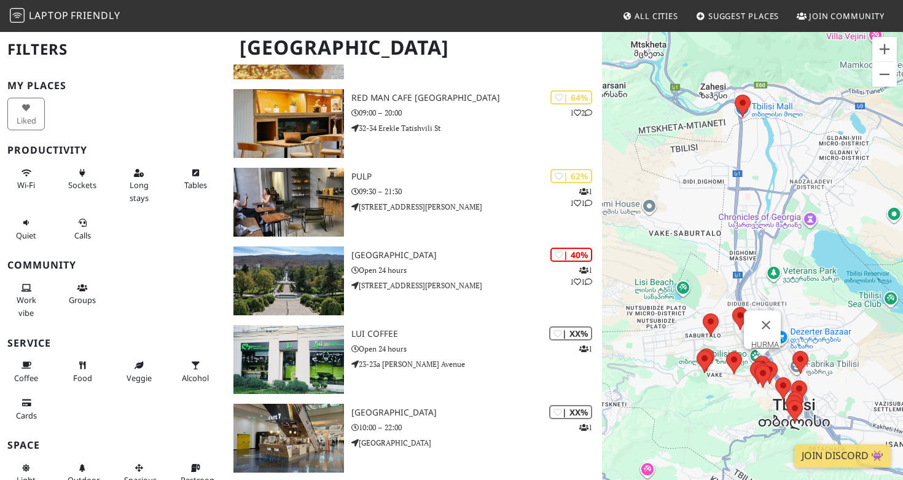
scroll to position [973, 0]
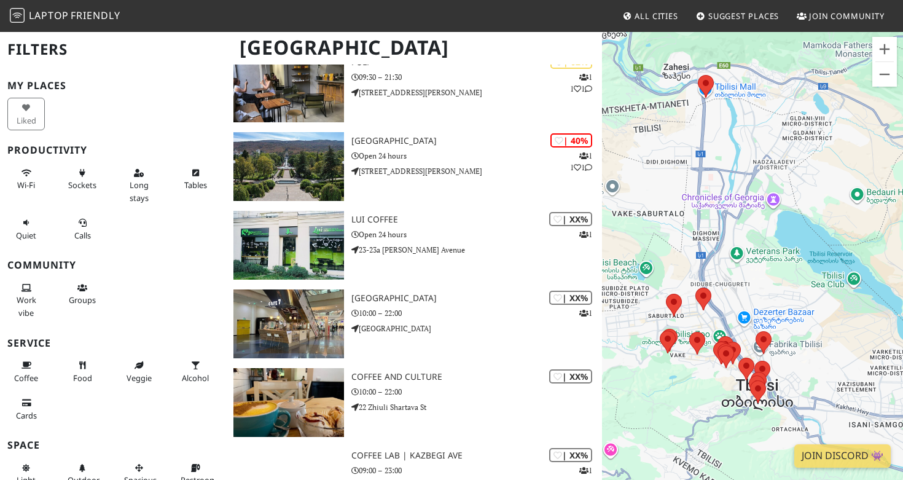
drag, startPoint x: 884, startPoint y: 138, endPoint x: 821, endPoint y: 95, distance: 76.5
click at [821, 95] on div at bounding box center [752, 271] width 301 height 480
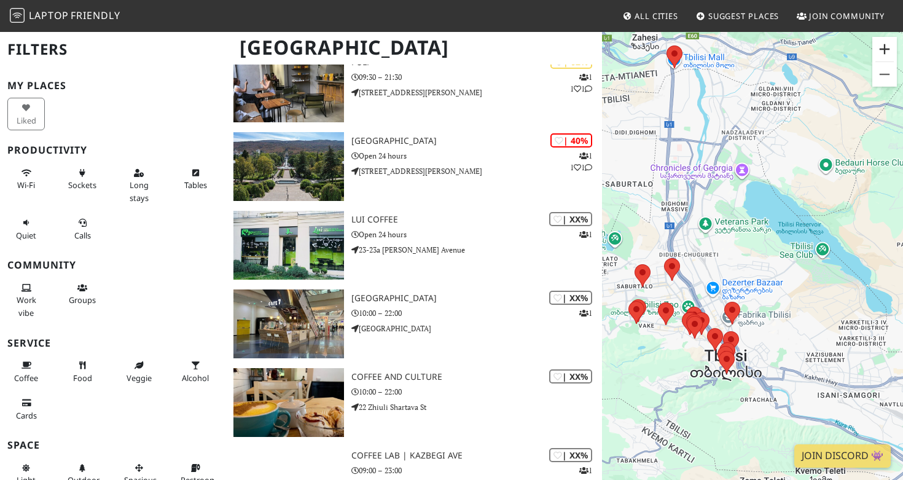
click at [892, 54] on button "Zoom in" at bounding box center [884, 49] width 25 height 25
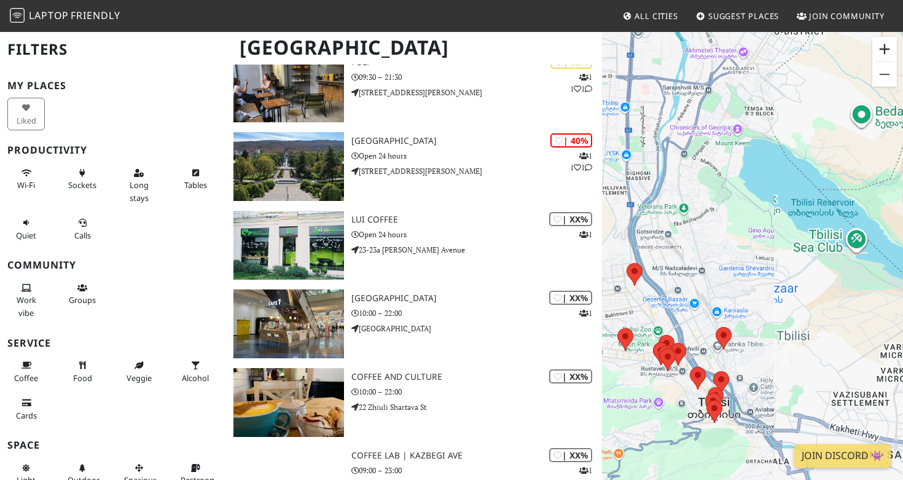
click at [892, 54] on button "Zoom in" at bounding box center [884, 49] width 25 height 25
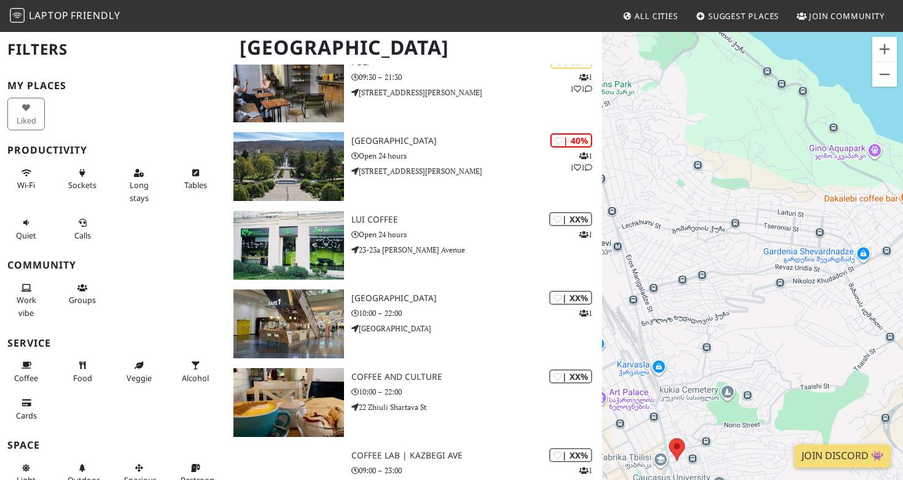
drag, startPoint x: 737, startPoint y: 327, endPoint x: 810, endPoint y: 139, distance: 202.1
click at [808, 141] on div at bounding box center [752, 271] width 301 height 480
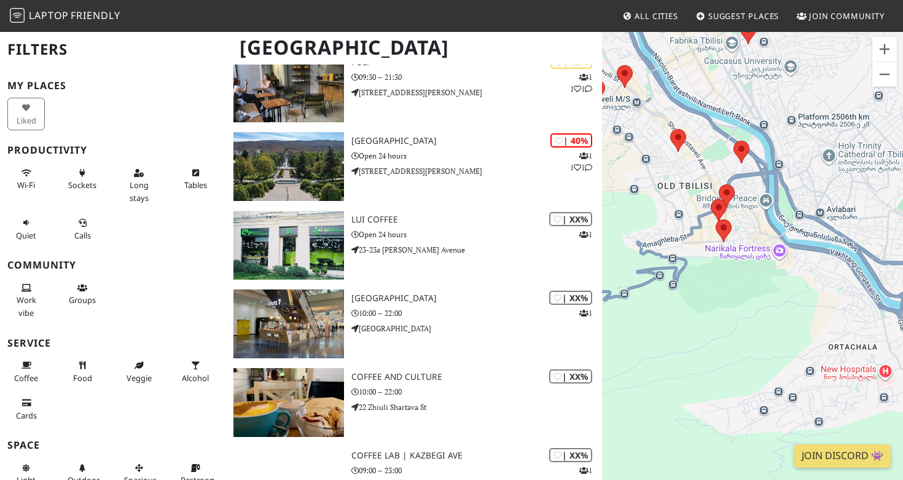
drag, startPoint x: 801, startPoint y: 258, endPoint x: 685, endPoint y: 258, distance: 116.0
click at [685, 258] on div at bounding box center [752, 271] width 301 height 480
drag, startPoint x: 826, startPoint y: 212, endPoint x: 686, endPoint y: 154, distance: 150.8
click at [692, 155] on div at bounding box center [752, 271] width 301 height 480
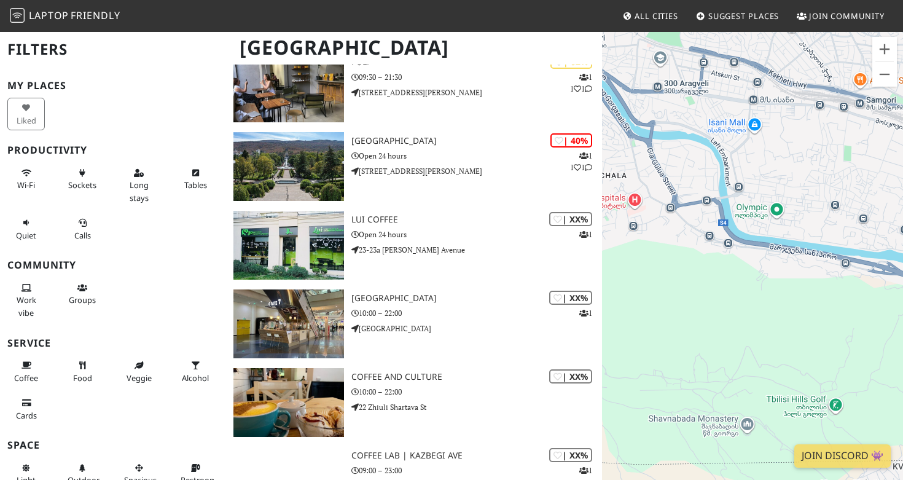
drag, startPoint x: 763, startPoint y: 258, endPoint x: 874, endPoint y: 245, distance: 111.9
click at [874, 245] on div at bounding box center [752, 271] width 301 height 480
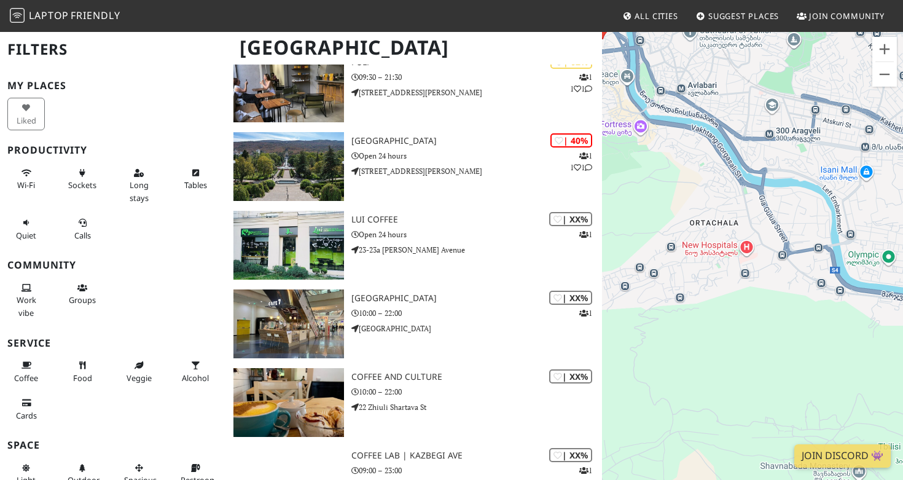
drag, startPoint x: 691, startPoint y: 224, endPoint x: 806, endPoint y: 272, distance: 124.4
click at [806, 271] on div at bounding box center [752, 271] width 301 height 480
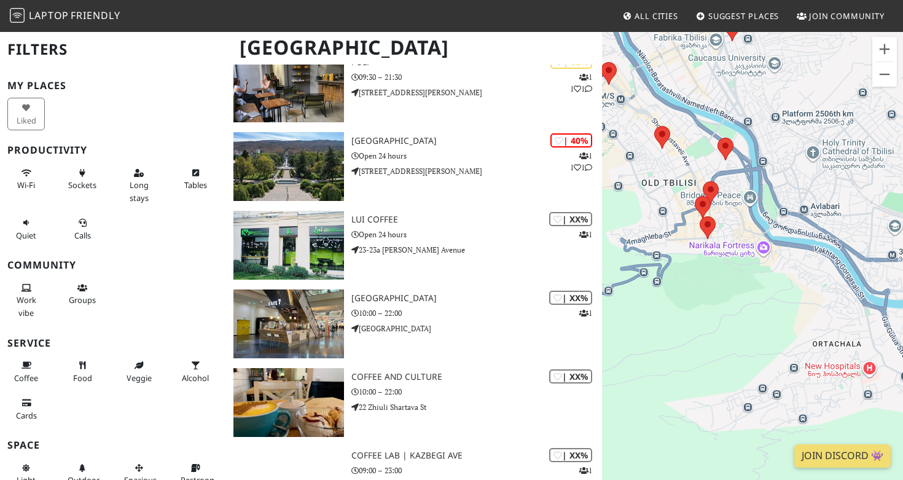
drag, startPoint x: 678, startPoint y: 196, endPoint x: 804, endPoint y: 318, distance: 174.5
click at [804, 318] on div at bounding box center [752, 271] width 301 height 480
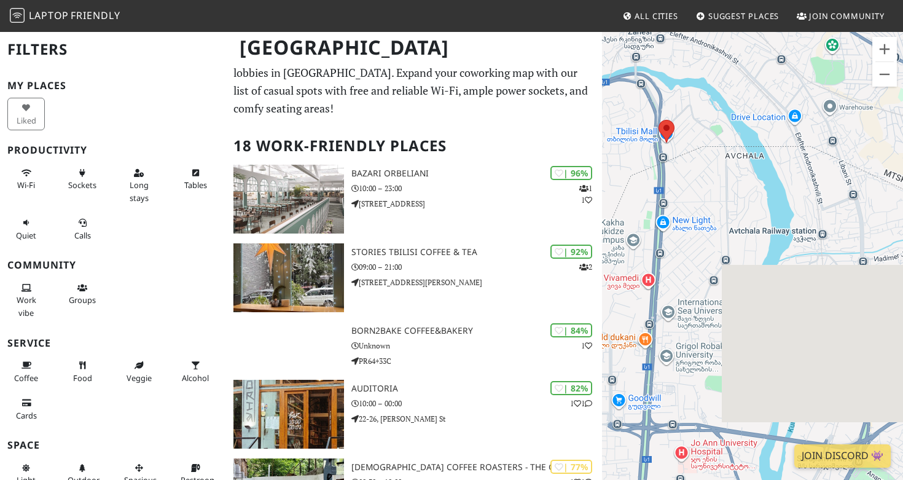
scroll to position [0, 0]
